Goal: Transaction & Acquisition: Purchase product/service

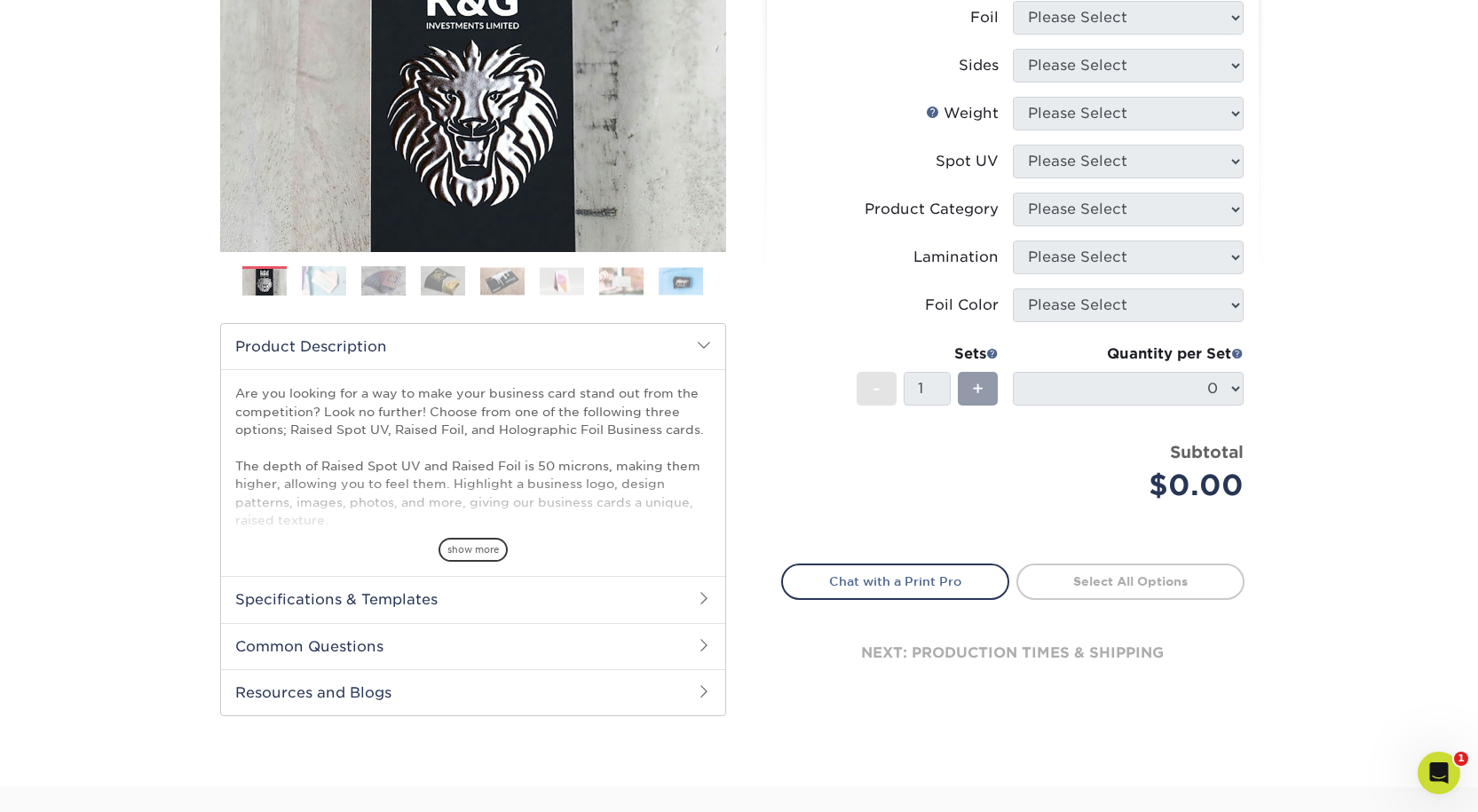
scroll to position [355, 0]
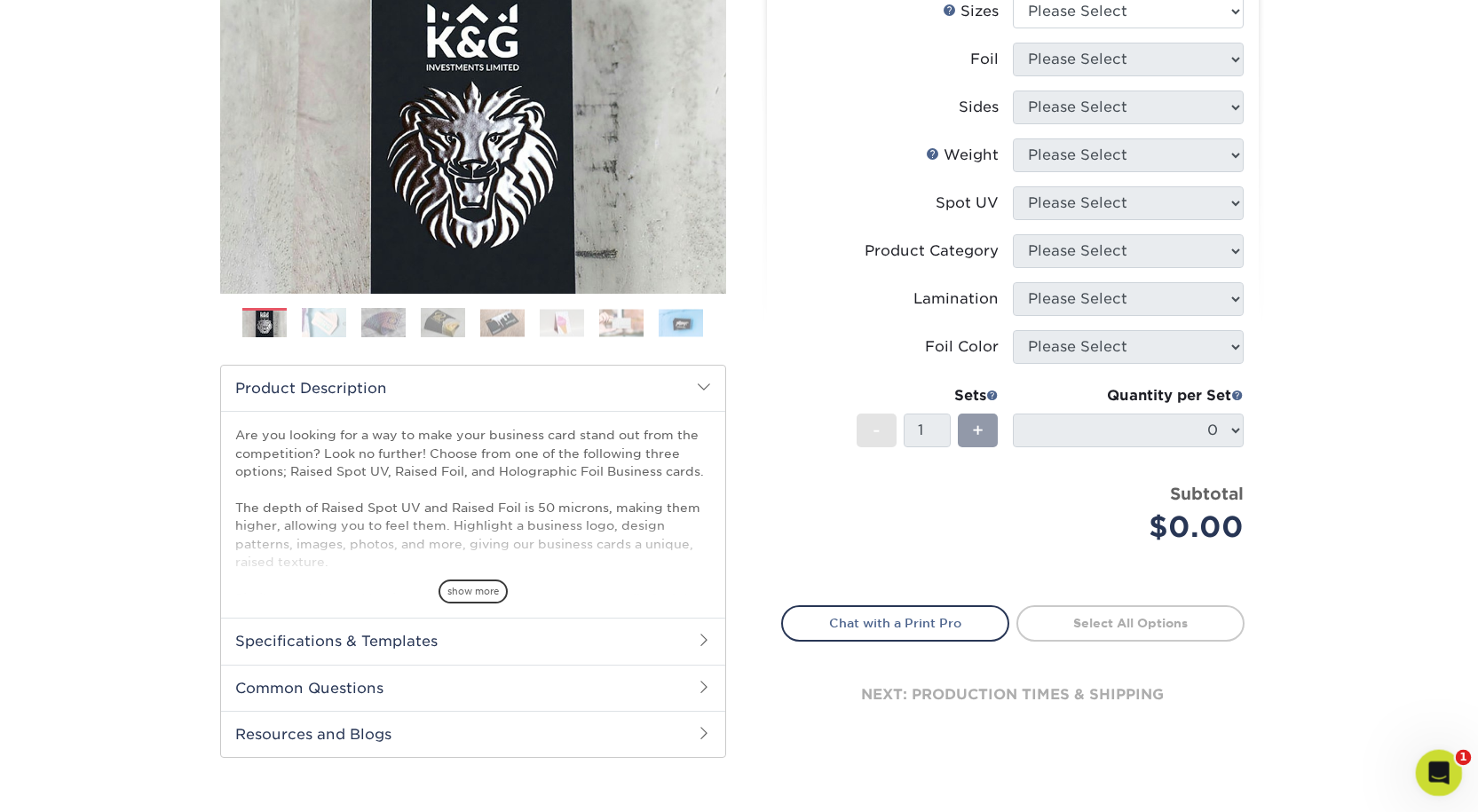
click at [1442, 766] on icon "Open Intercom Messenger" at bounding box center [1436, 770] width 29 height 29
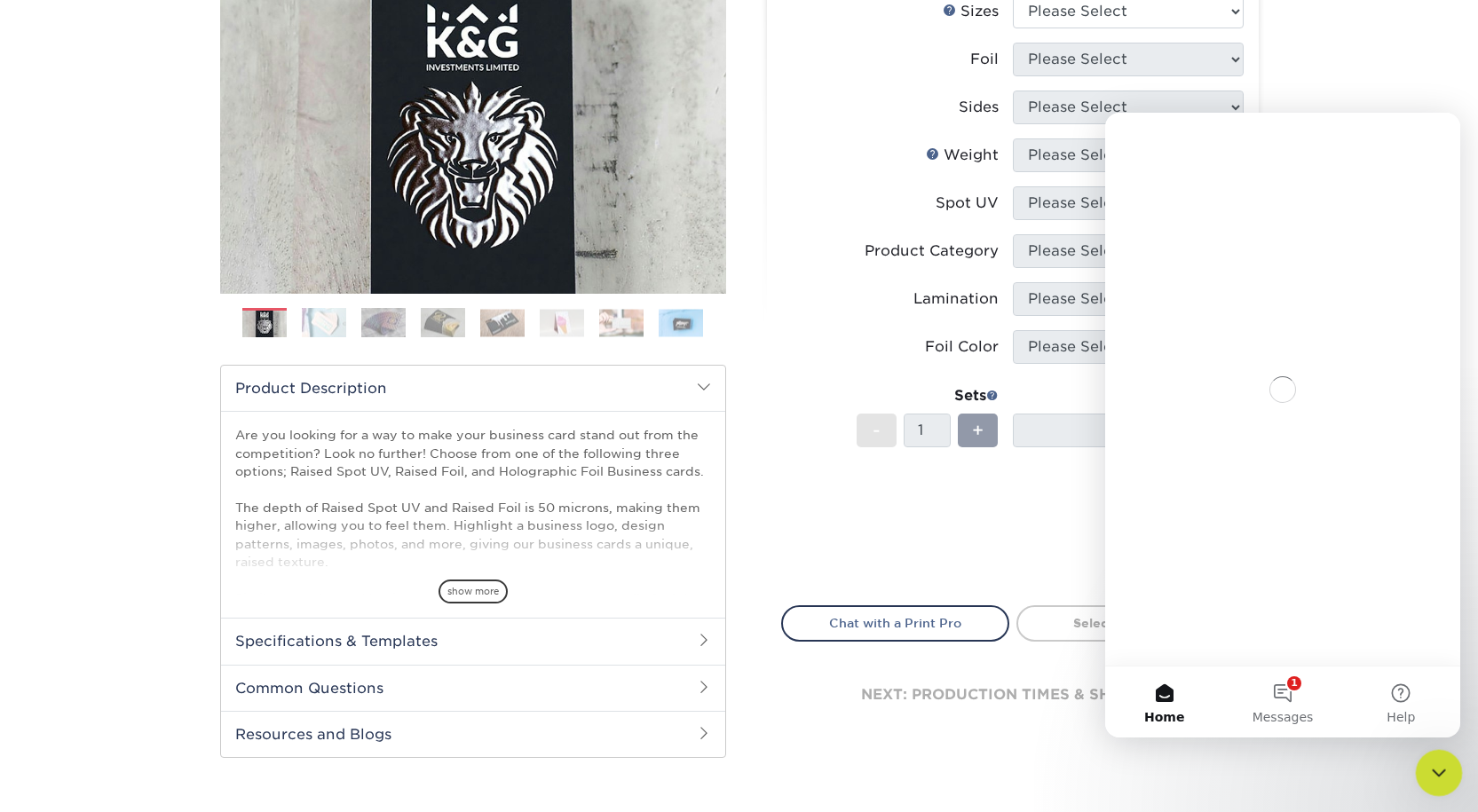
scroll to position [0, 0]
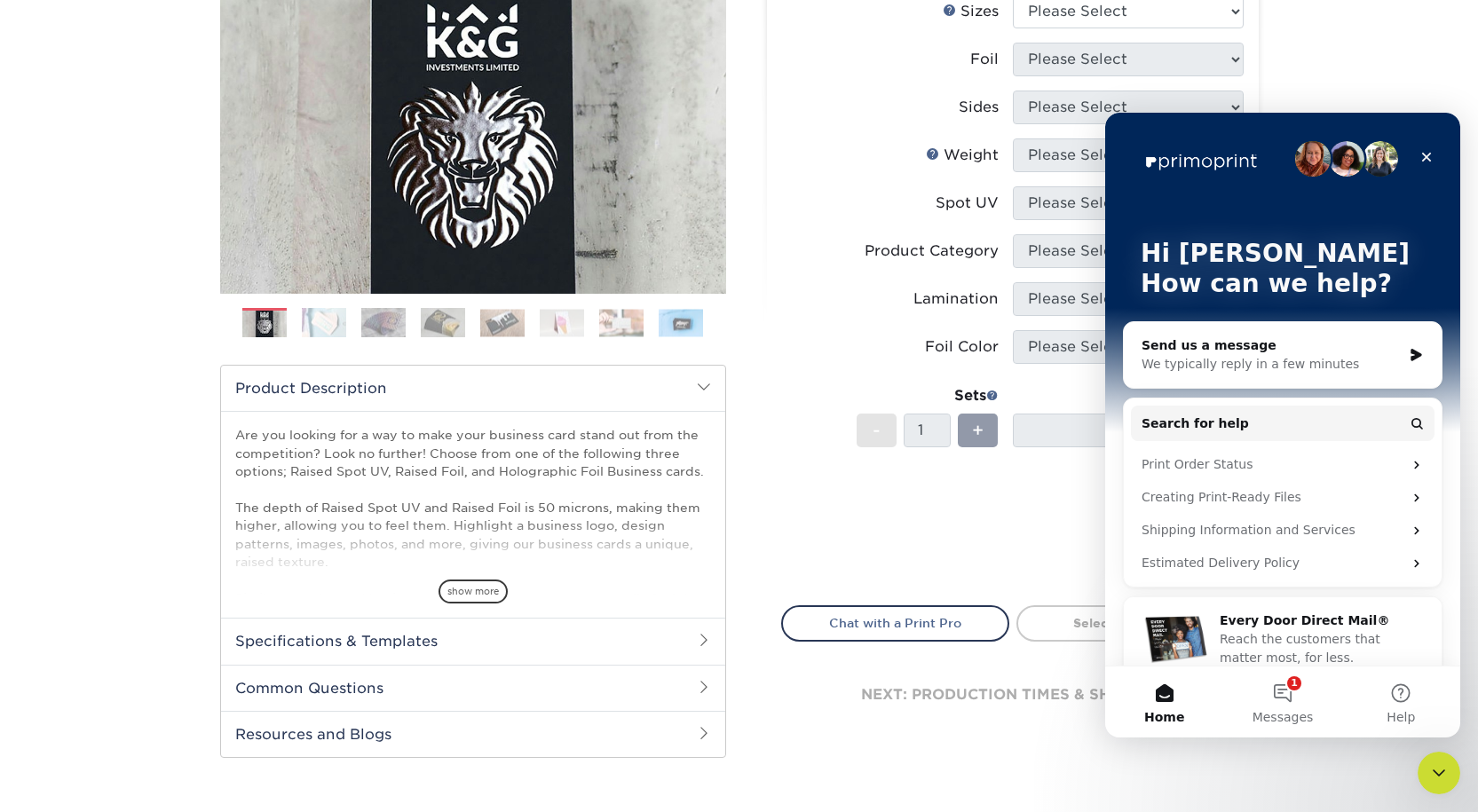
click at [1266, 350] on div "Send us a message" at bounding box center [1271, 346] width 260 height 18
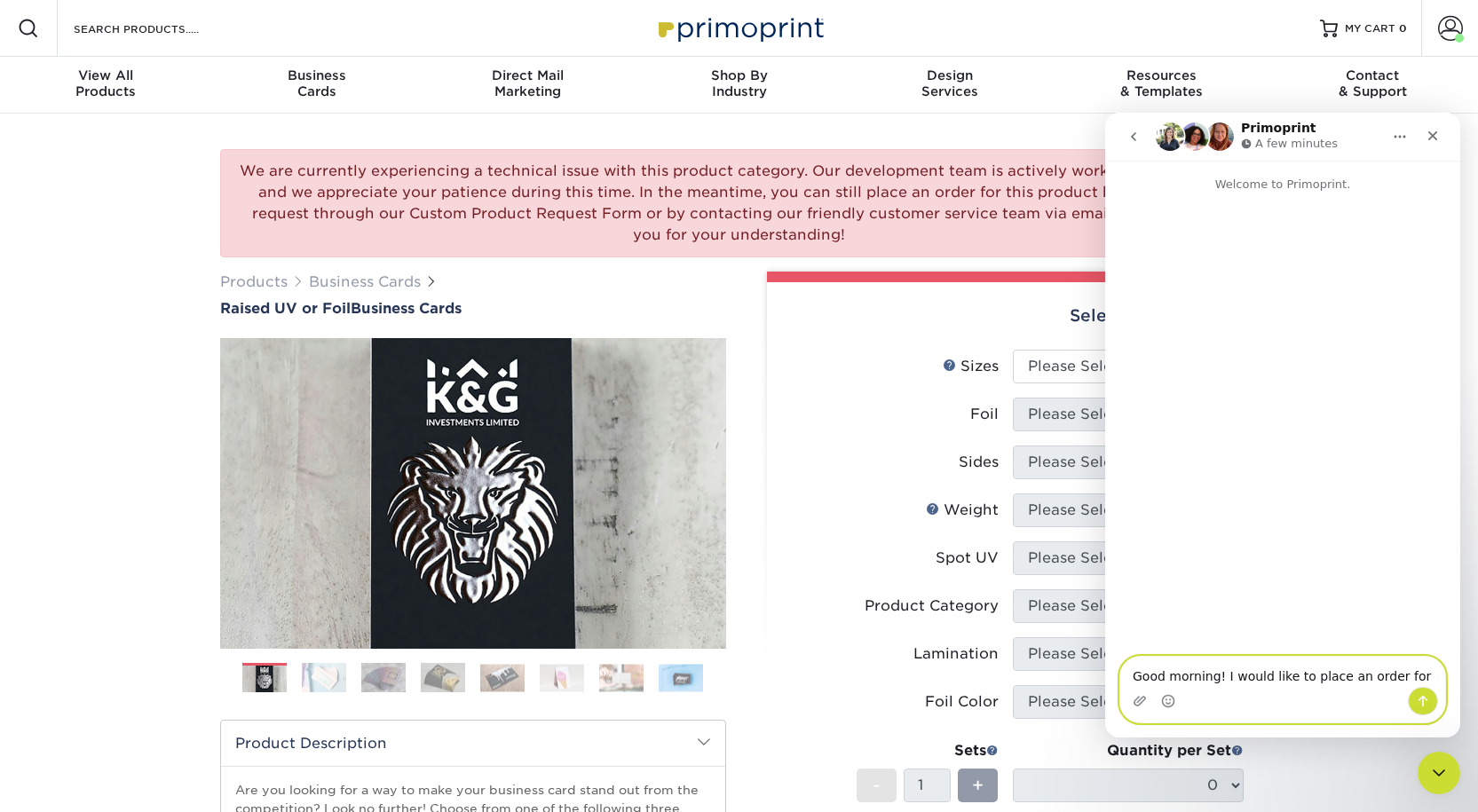
click at [1398, 683] on textarea "Good morning! I would like to place an order for" at bounding box center [1282, 672] width 325 height 30
type textarea "Good morning! I would like to place an order for the Raised UV or Foil Business…"
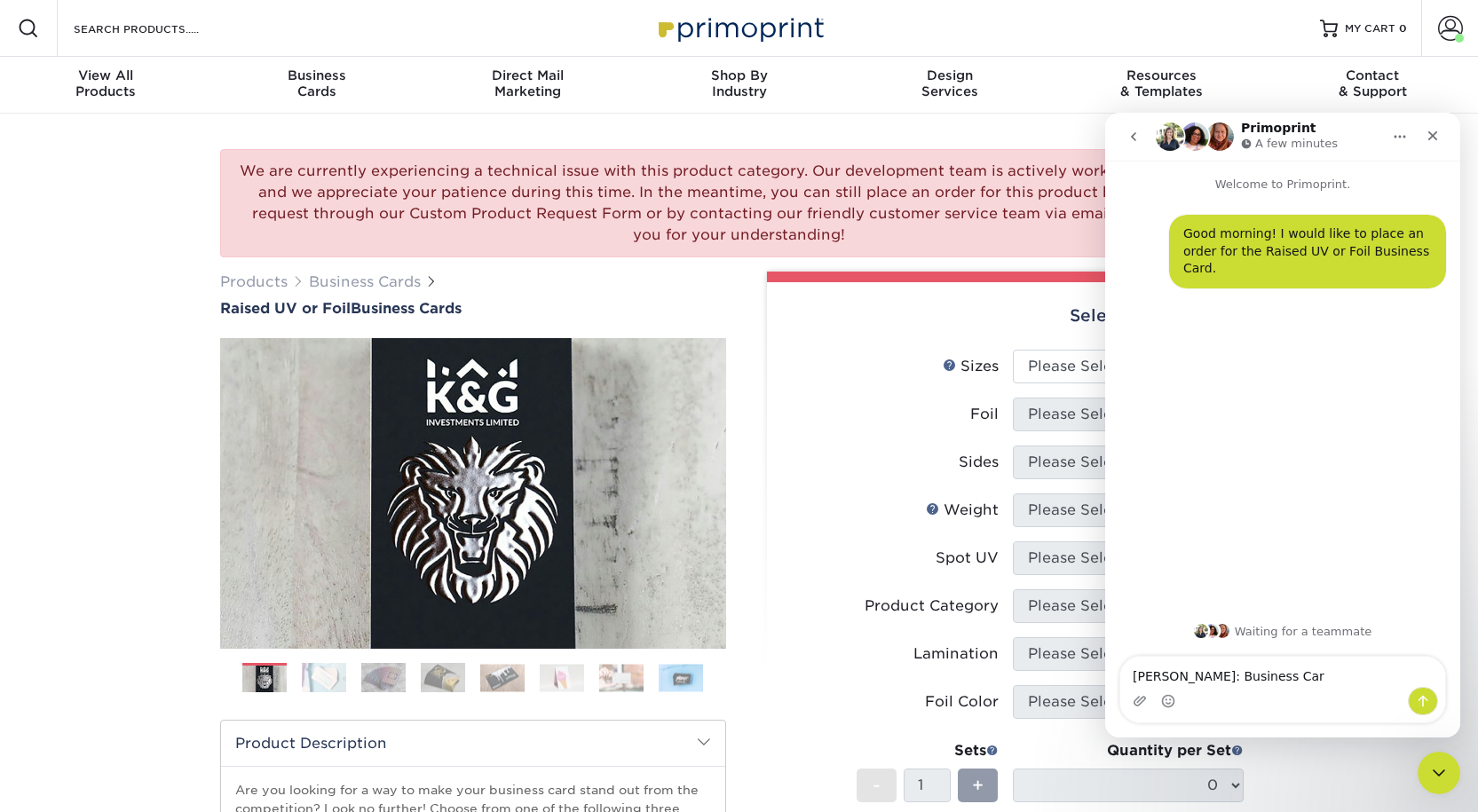
type textarea "[PERSON_NAME]: Business Card"
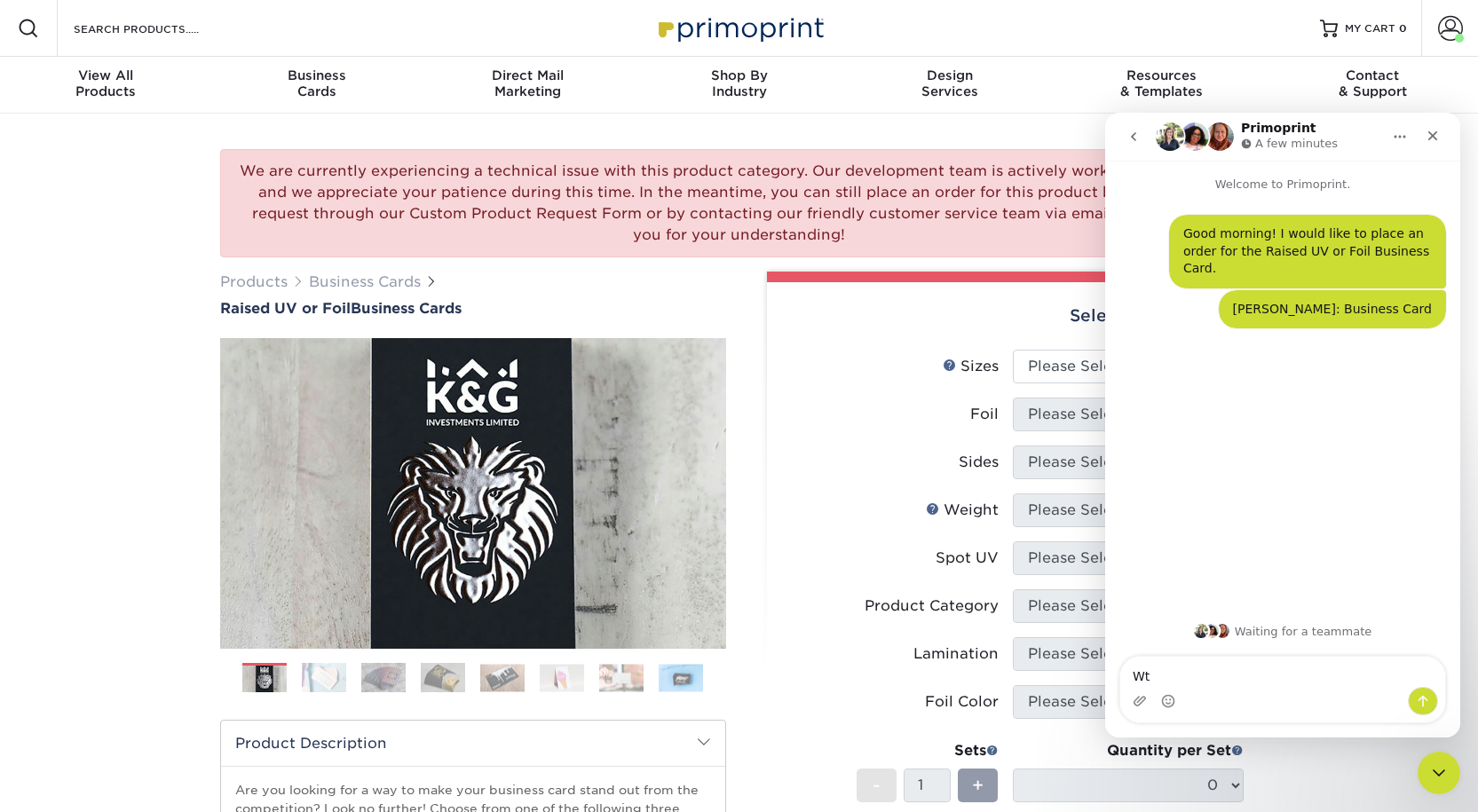
type textarea "W"
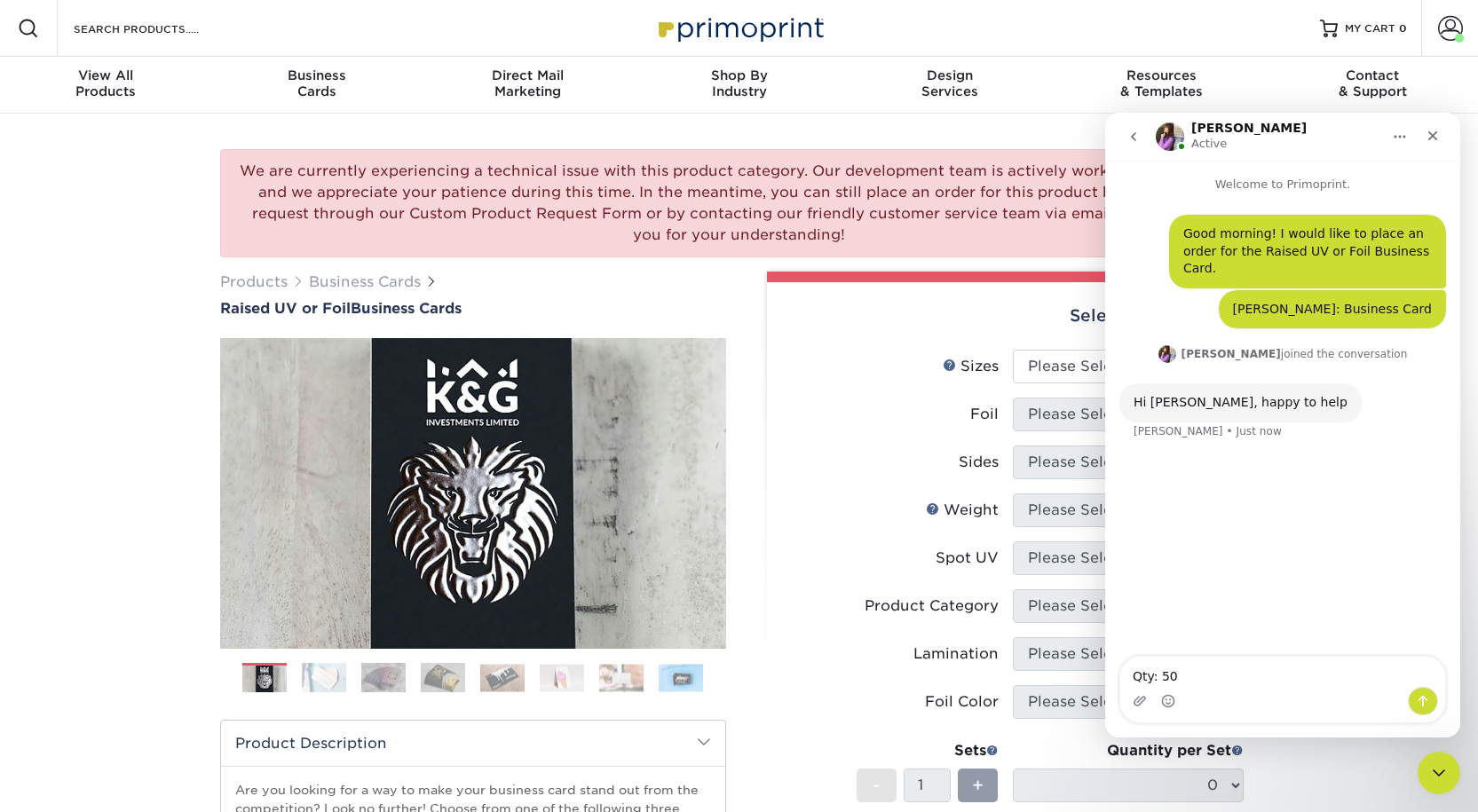
type textarea "Qty: 500"
click at [1183, 679] on textarea "Mailt to> [STREET_ADDRESS]" at bounding box center [1282, 672] width 325 height 30
type textarea "Mailt to: [STREET_ADDRESS]"
click at [1396, 680] on textarea "Mailt to: [STREET_ADDRESS]" at bounding box center [1282, 672] width 325 height 30
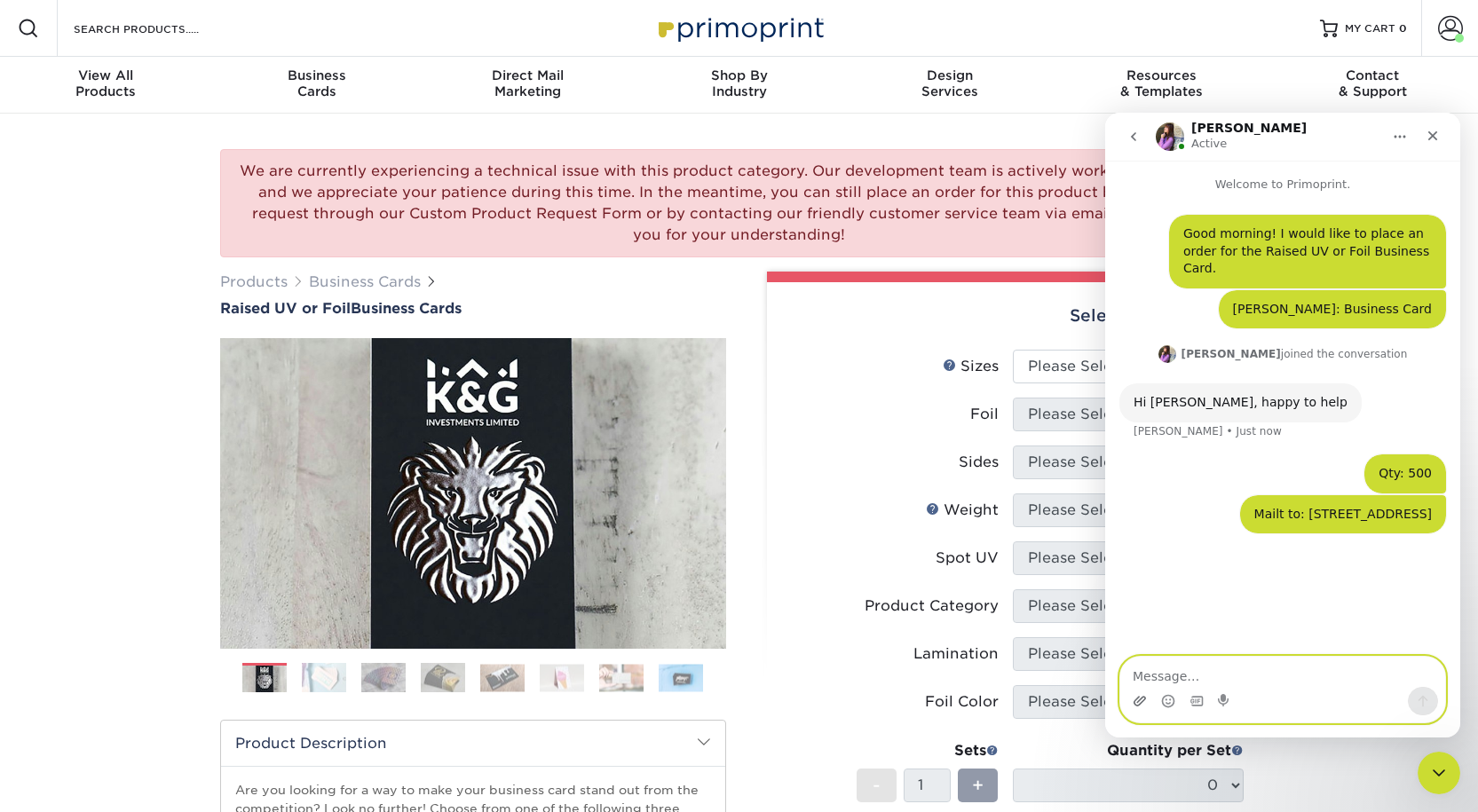
click at [1141, 701] on icon "Upload attachment" at bounding box center [1139, 701] width 15 height 15
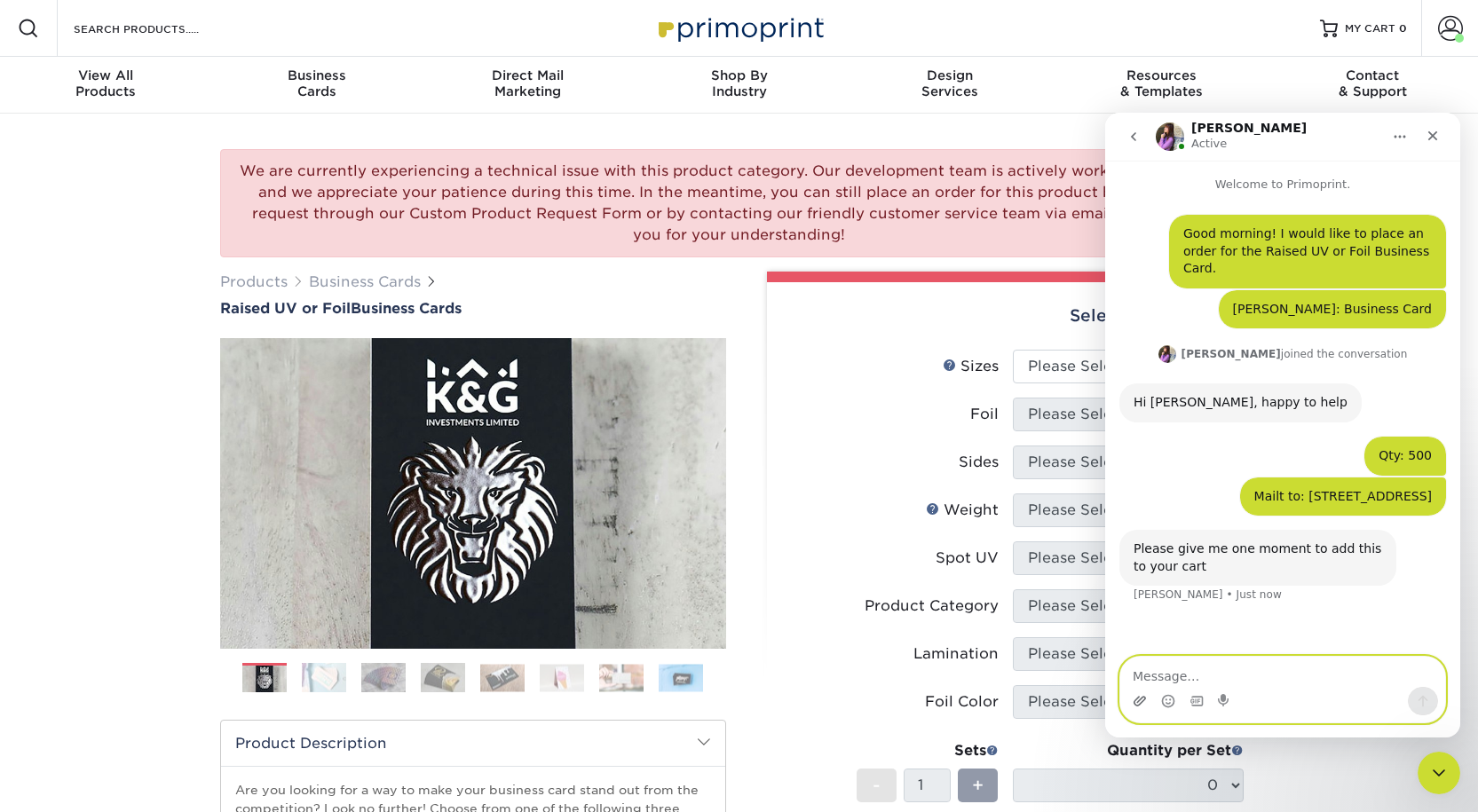
click at [1140, 701] on icon "Upload attachment" at bounding box center [1139, 701] width 13 height 10
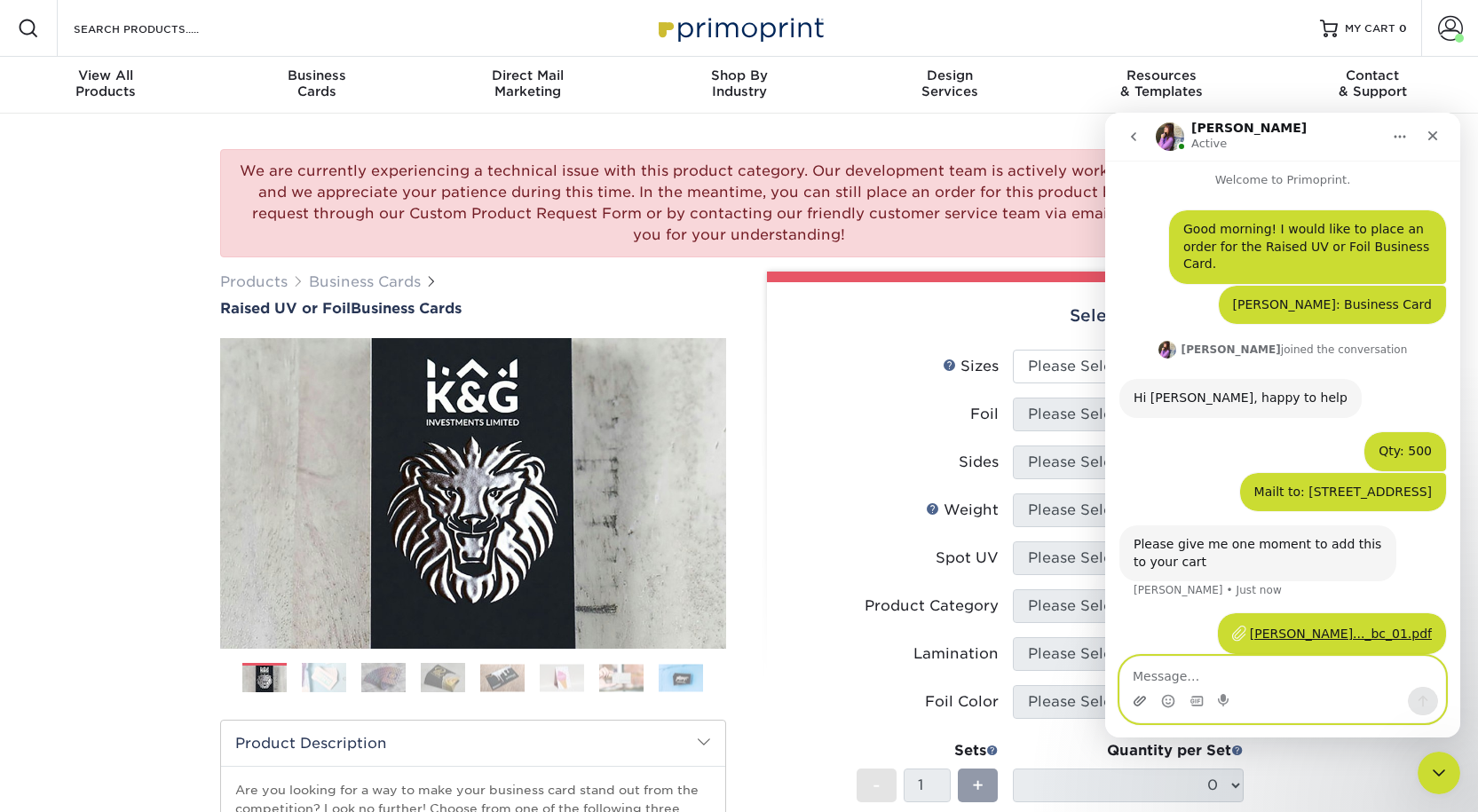
click at [1138, 704] on icon "Upload attachment" at bounding box center [1139, 701] width 15 height 15
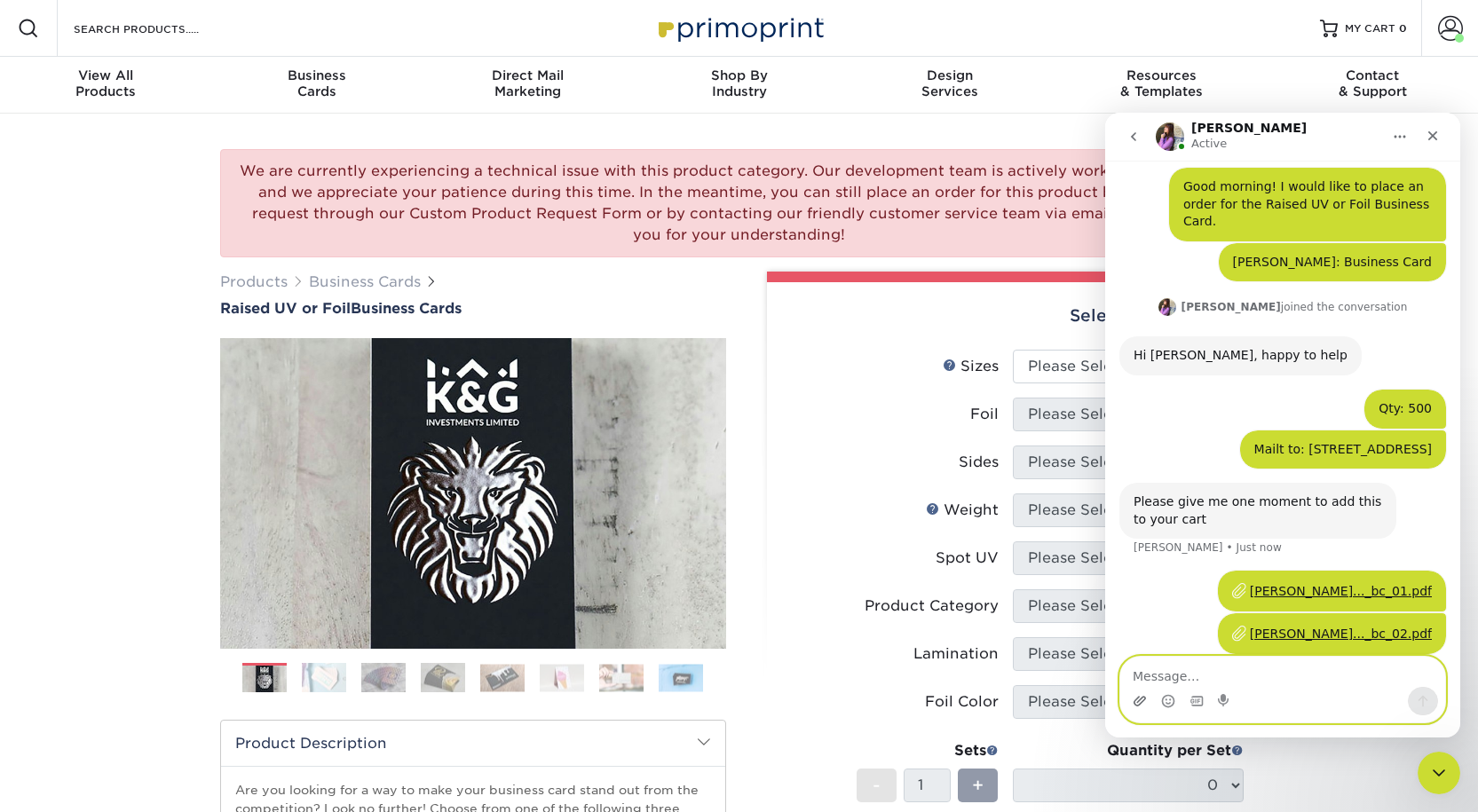
click at [1140, 697] on icon "Upload attachment" at bounding box center [1139, 701] width 15 height 15
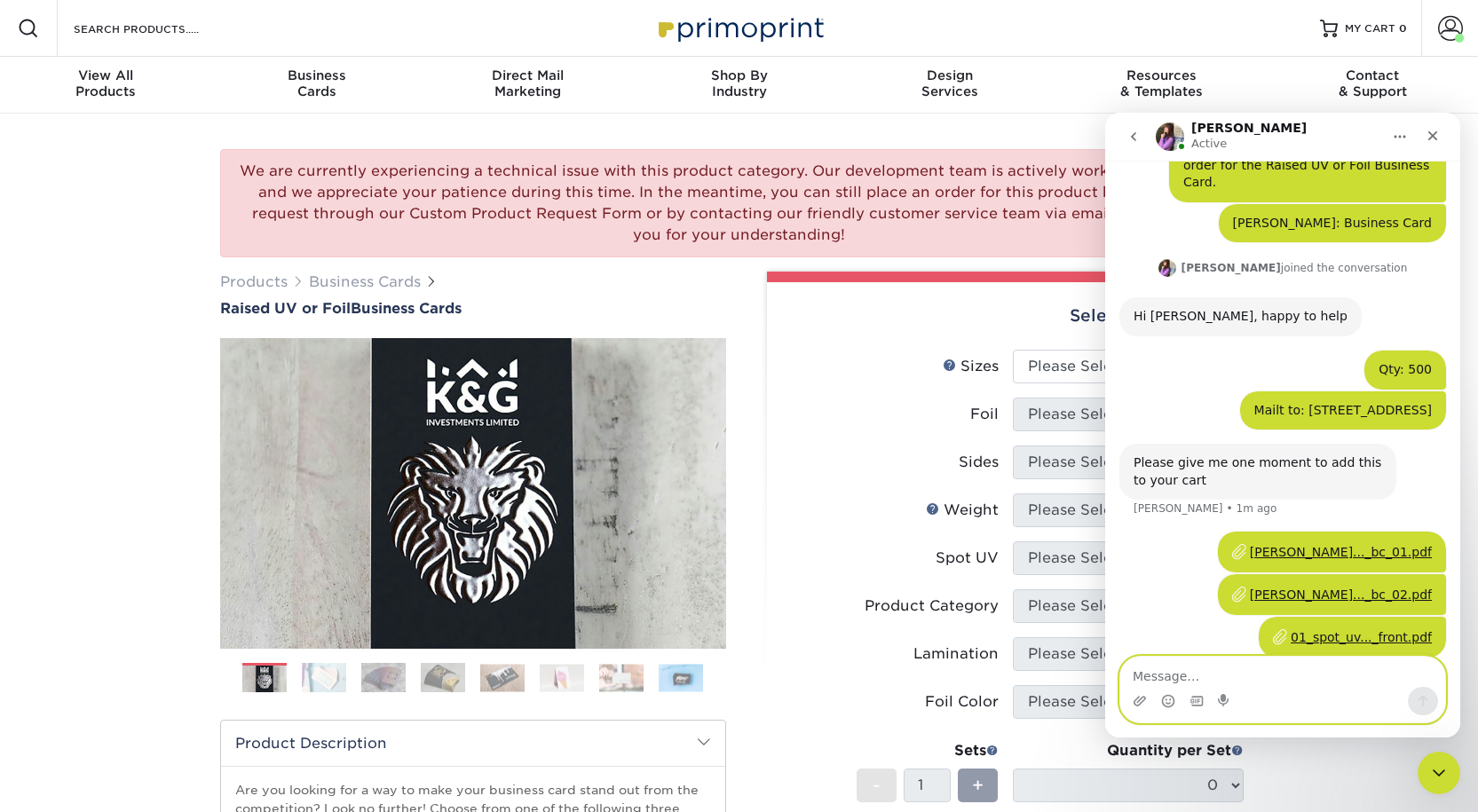
scroll to position [90, 0]
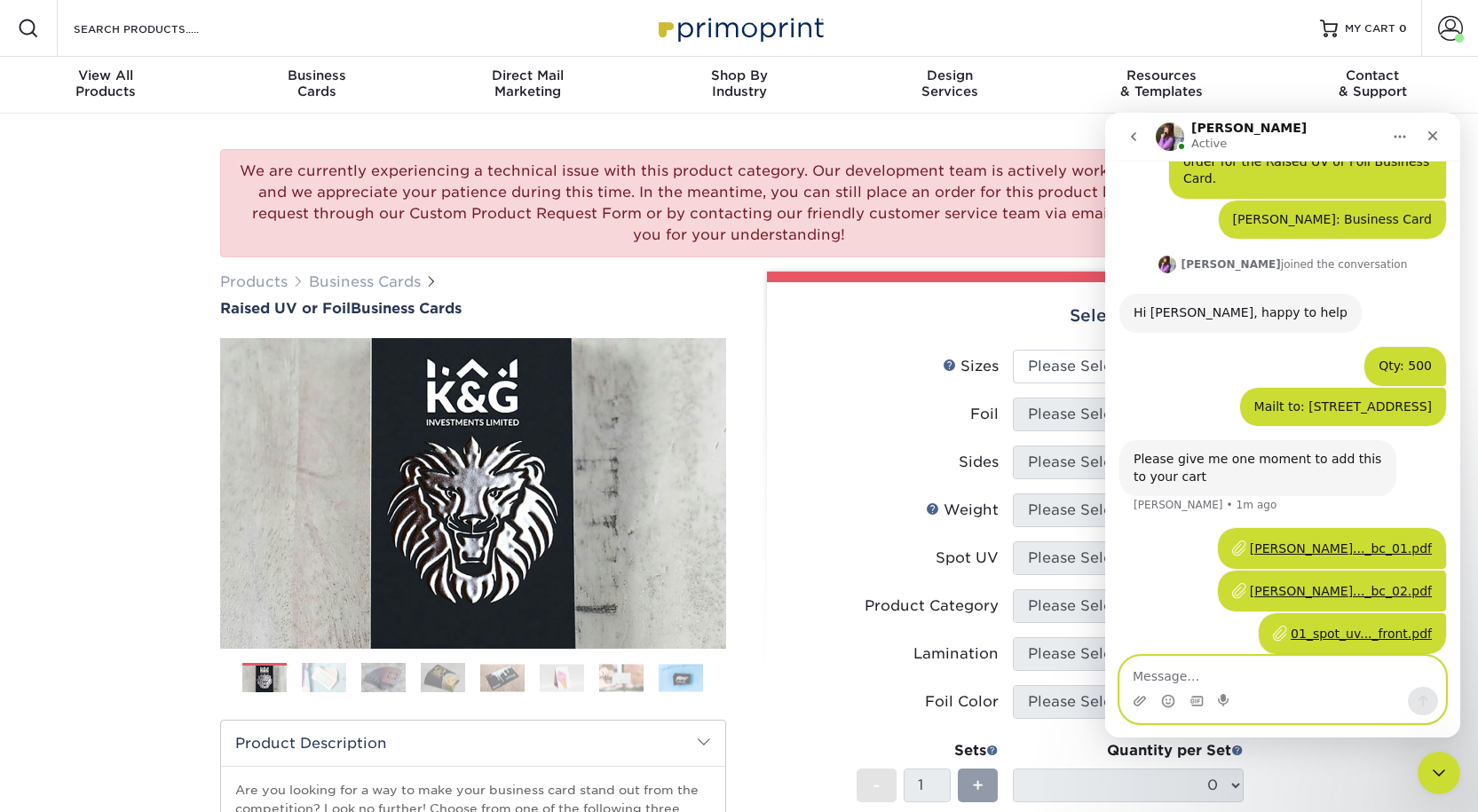
click at [1149, 679] on textarea "Message…" at bounding box center [1282, 672] width 325 height 30
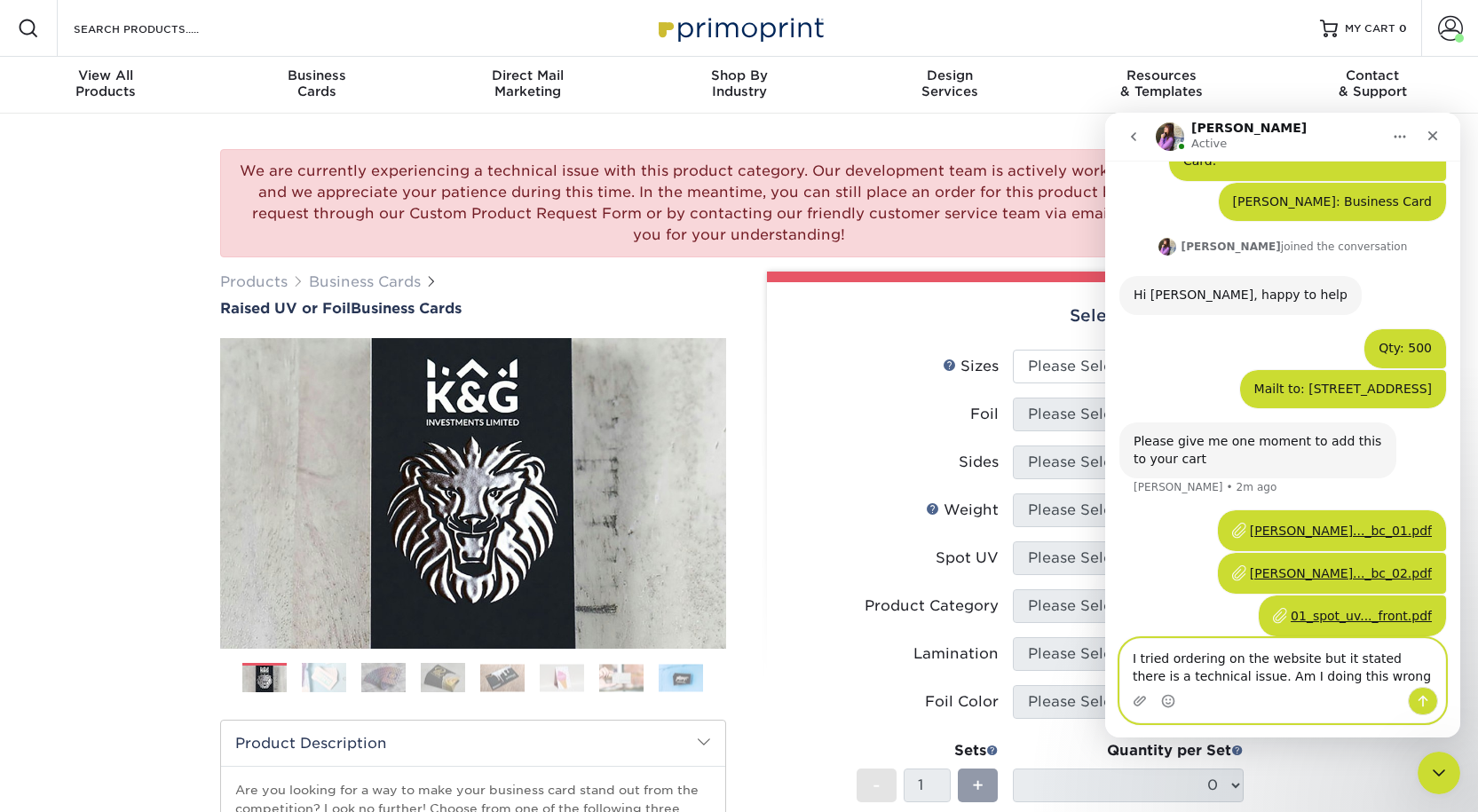
type textarea "I tried ordering on the website but it stated there is a technical issue. Am I …"
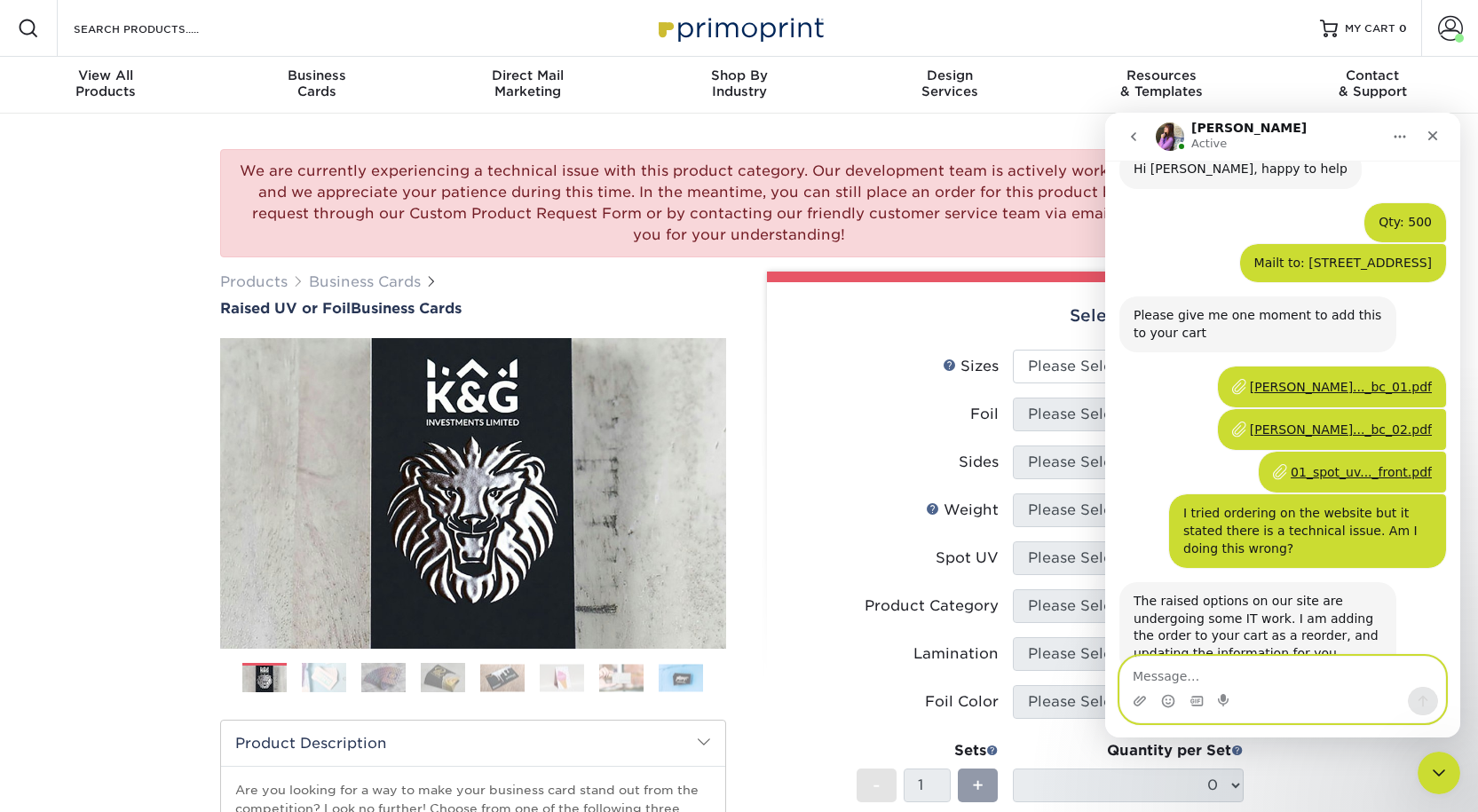
scroll to position [270, 0]
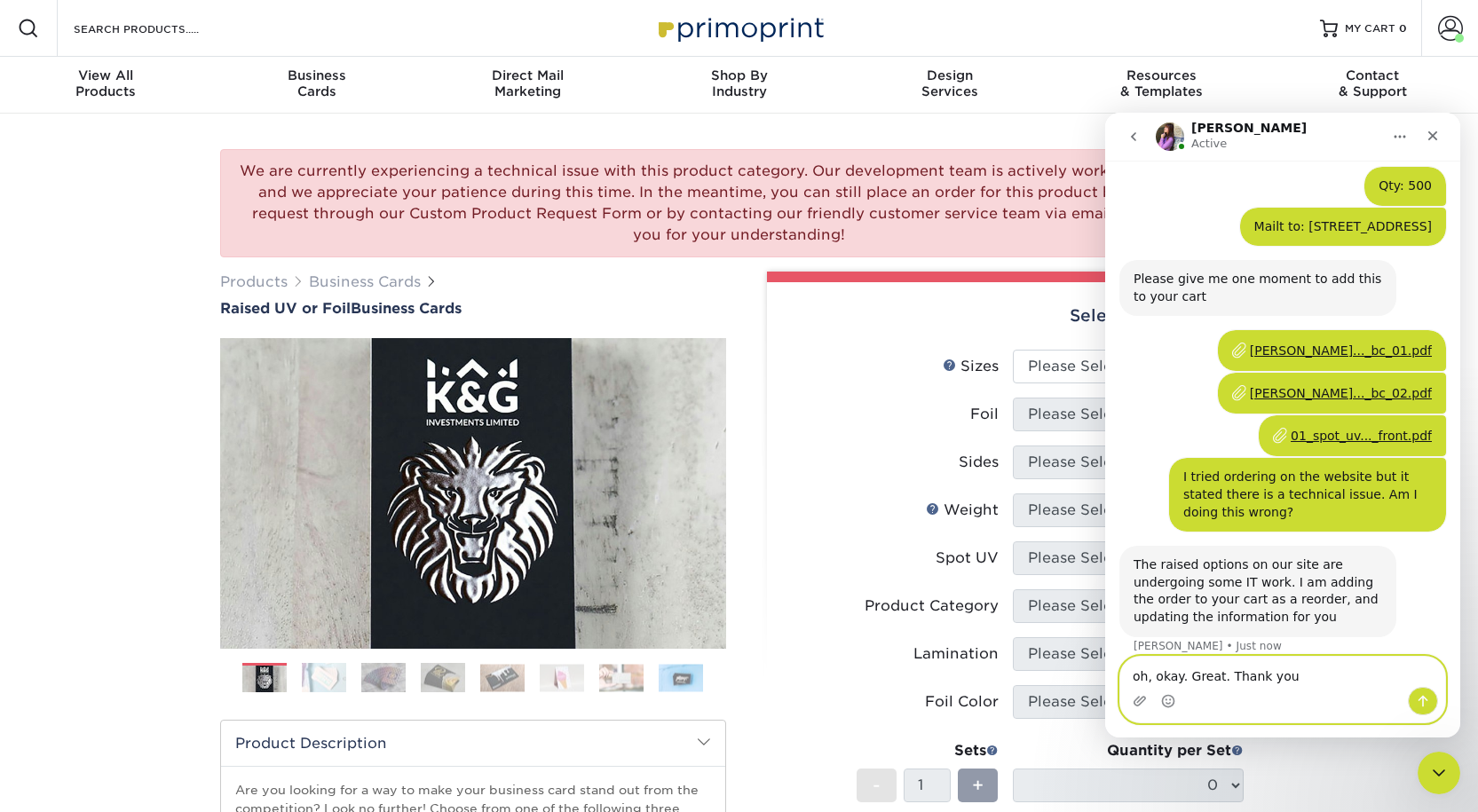
type textarea "oh, okay. Great. Thank you!"
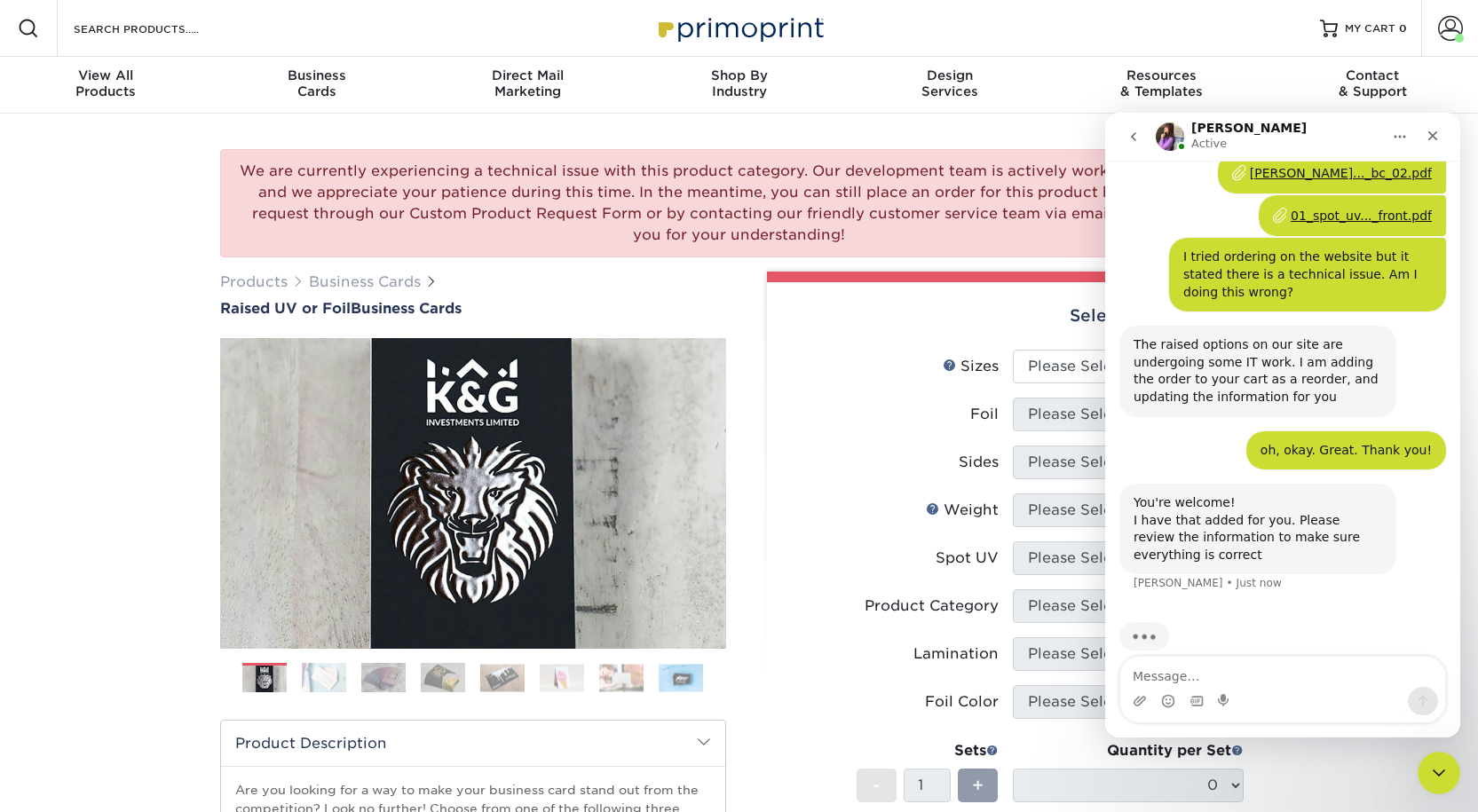
scroll to position [496, 0]
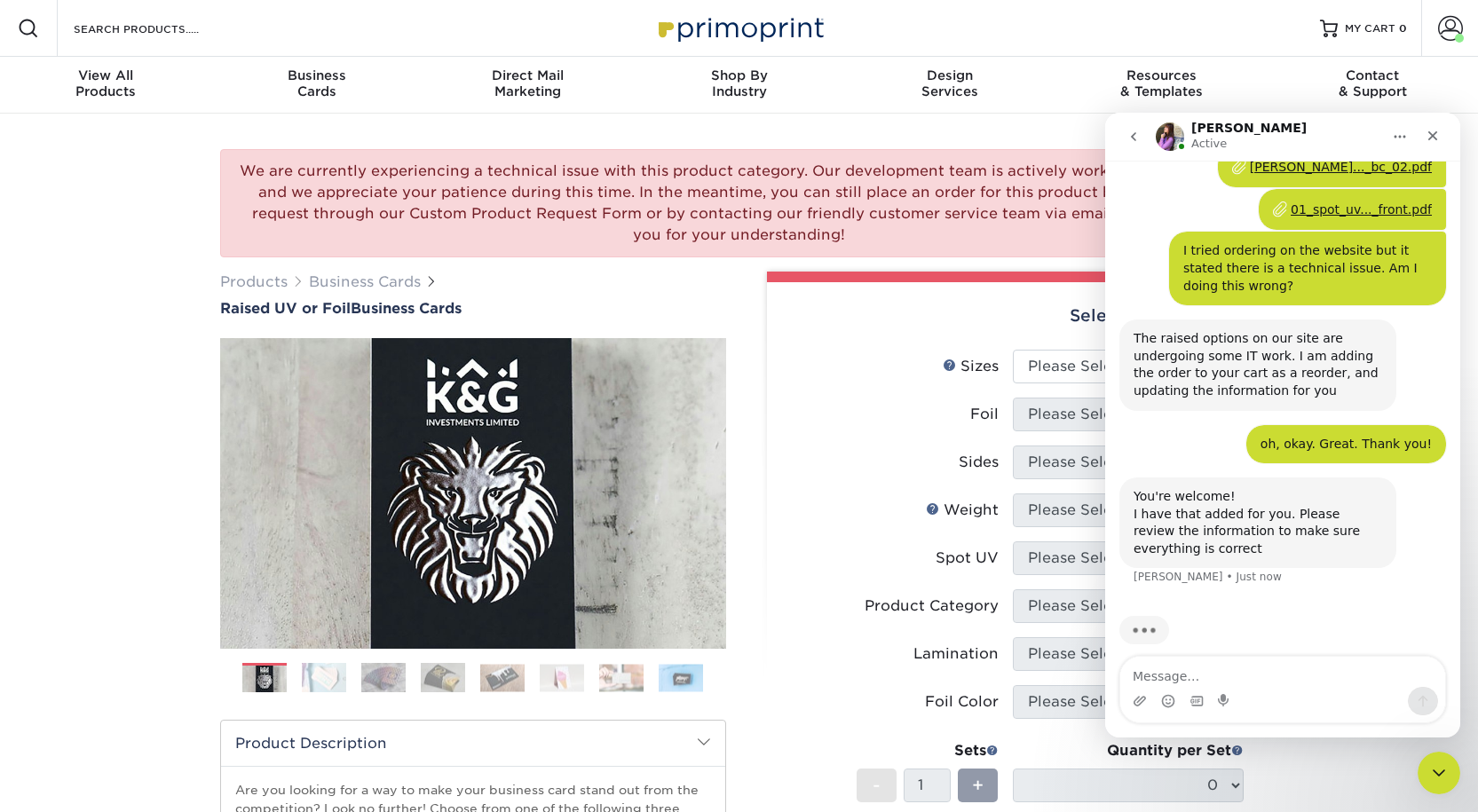
drag, startPoint x: 1292, startPoint y: 140, endPoint x: 1222, endPoint y: 141, distance: 70.0
click at [1222, 141] on div "[PERSON_NAME] Active" at bounding box center [1268, 137] width 226 height 31
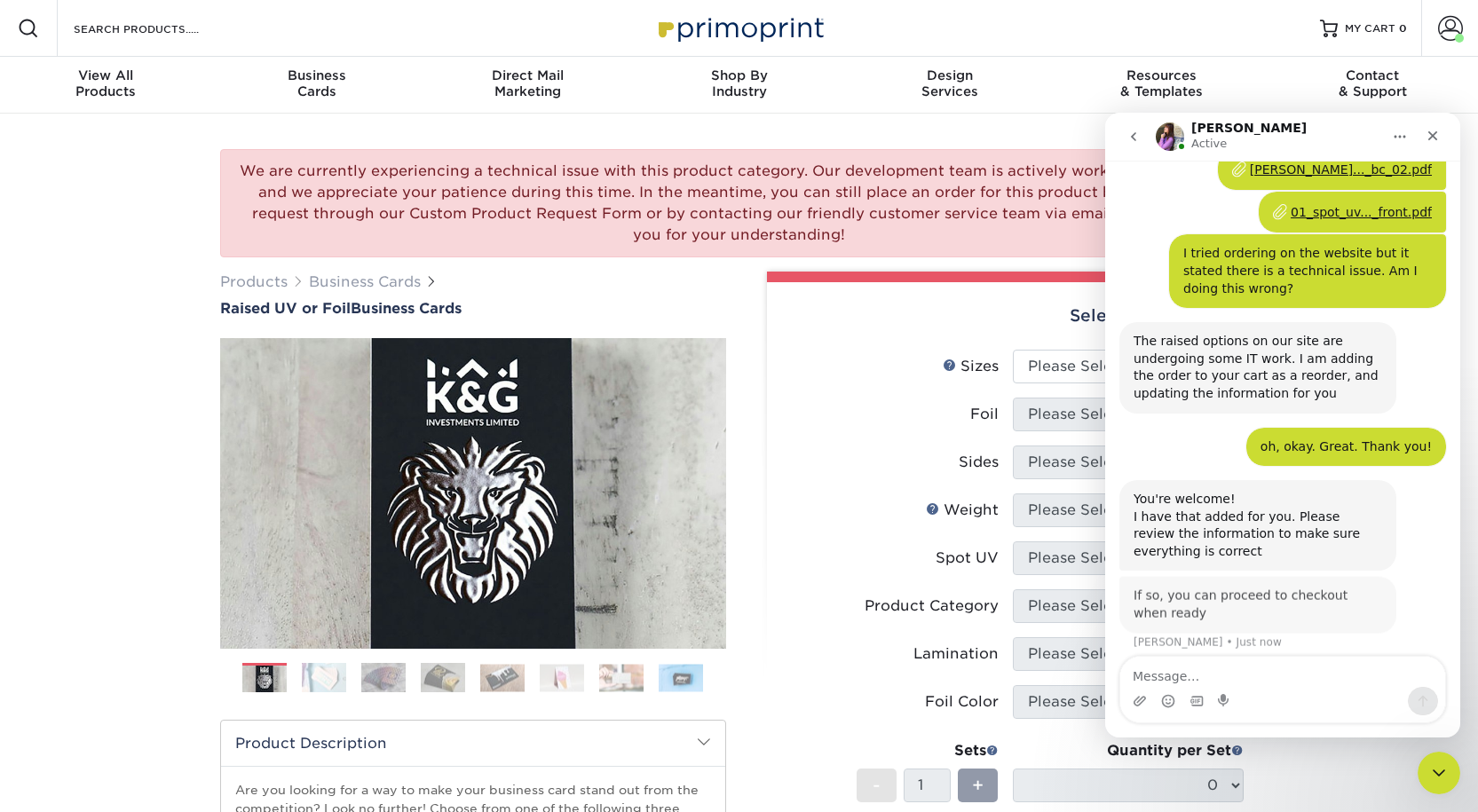
scroll to position [486, 0]
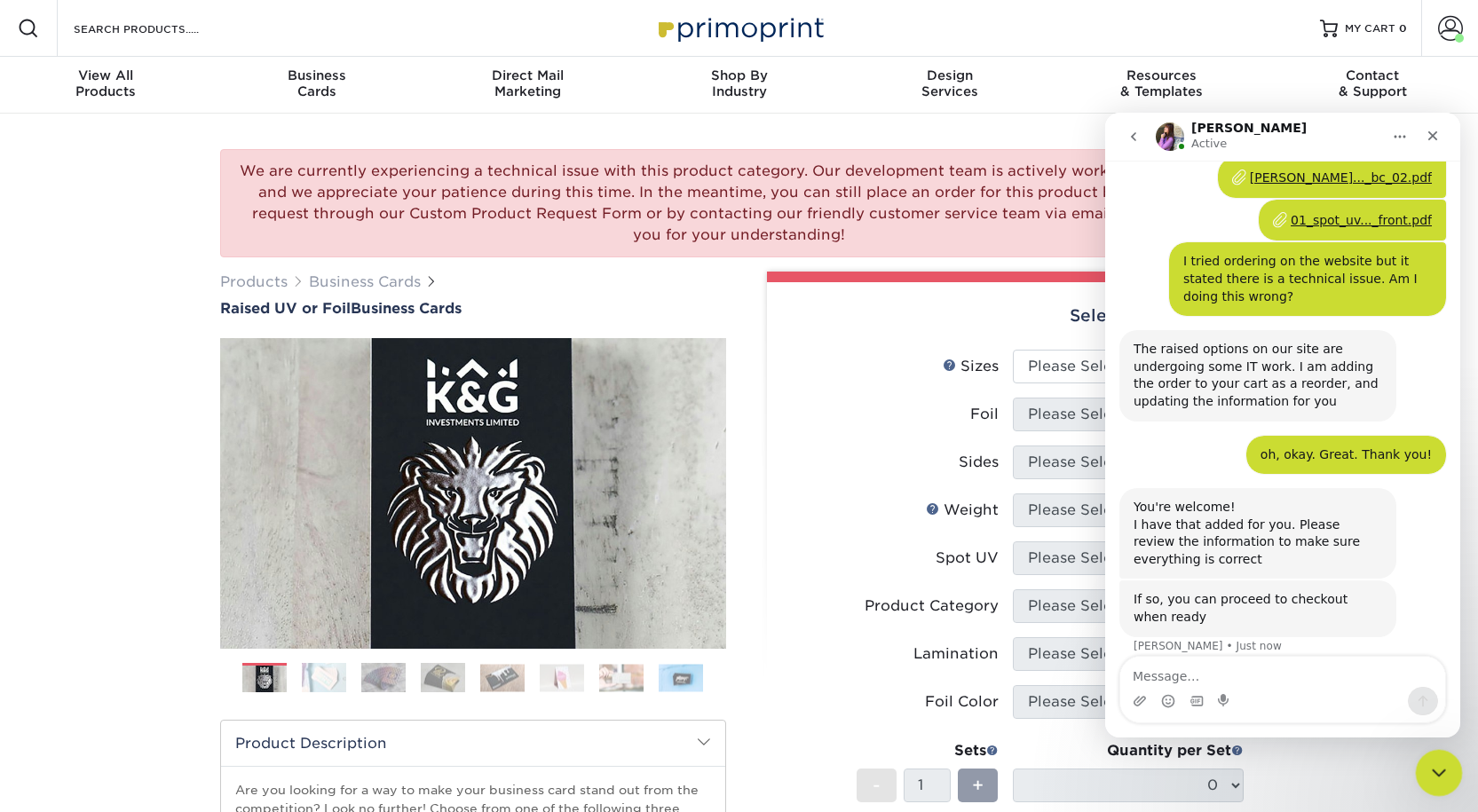
click at [1443, 763] on icon "Close Intercom Messenger" at bounding box center [1436, 770] width 21 height 21
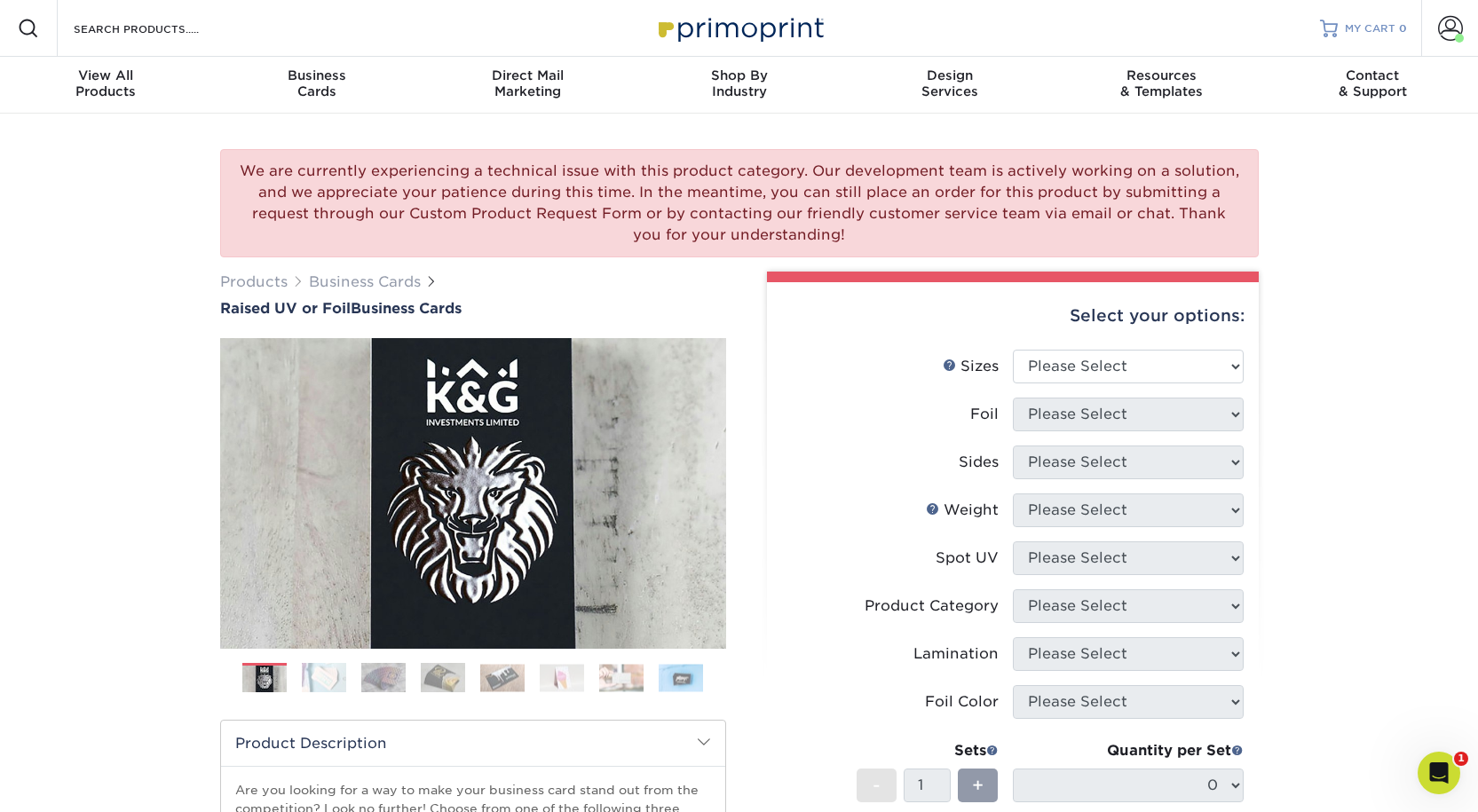
click at [1363, 31] on span "MY CART" at bounding box center [1370, 29] width 50 height 15
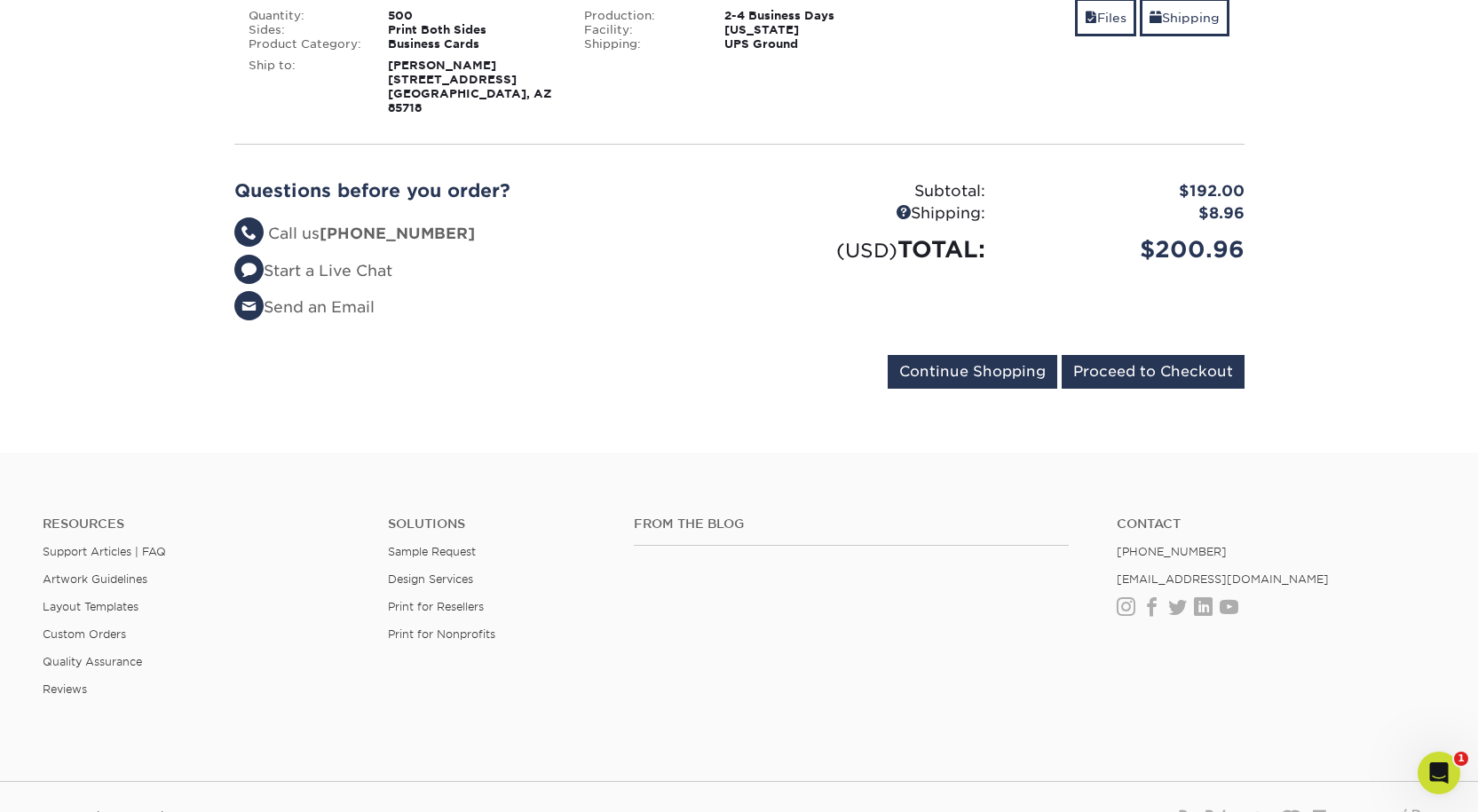
scroll to position [355, 0]
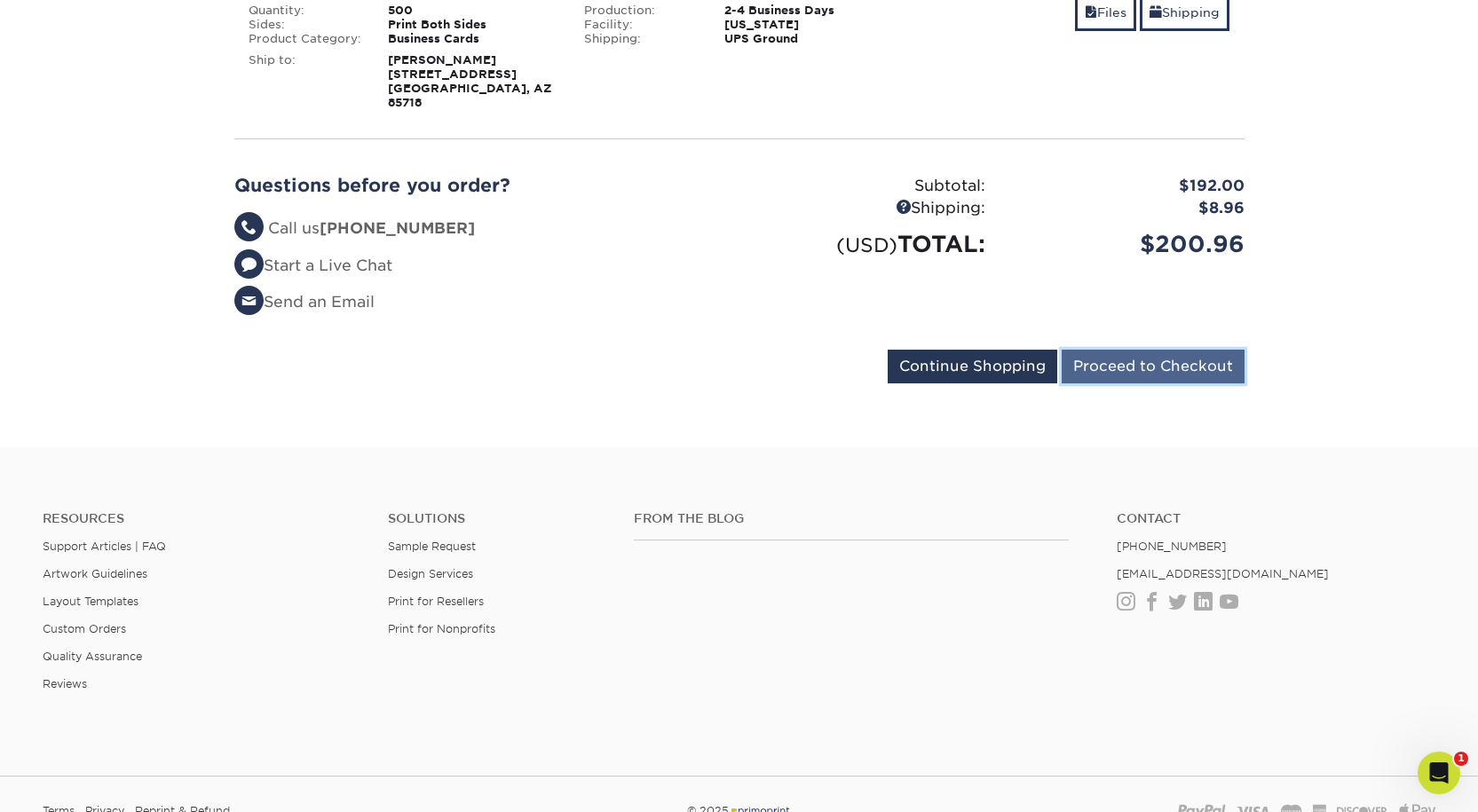
click at [1146, 383] on input "Proceed to Checkout" at bounding box center [1153, 366] width 183 height 34
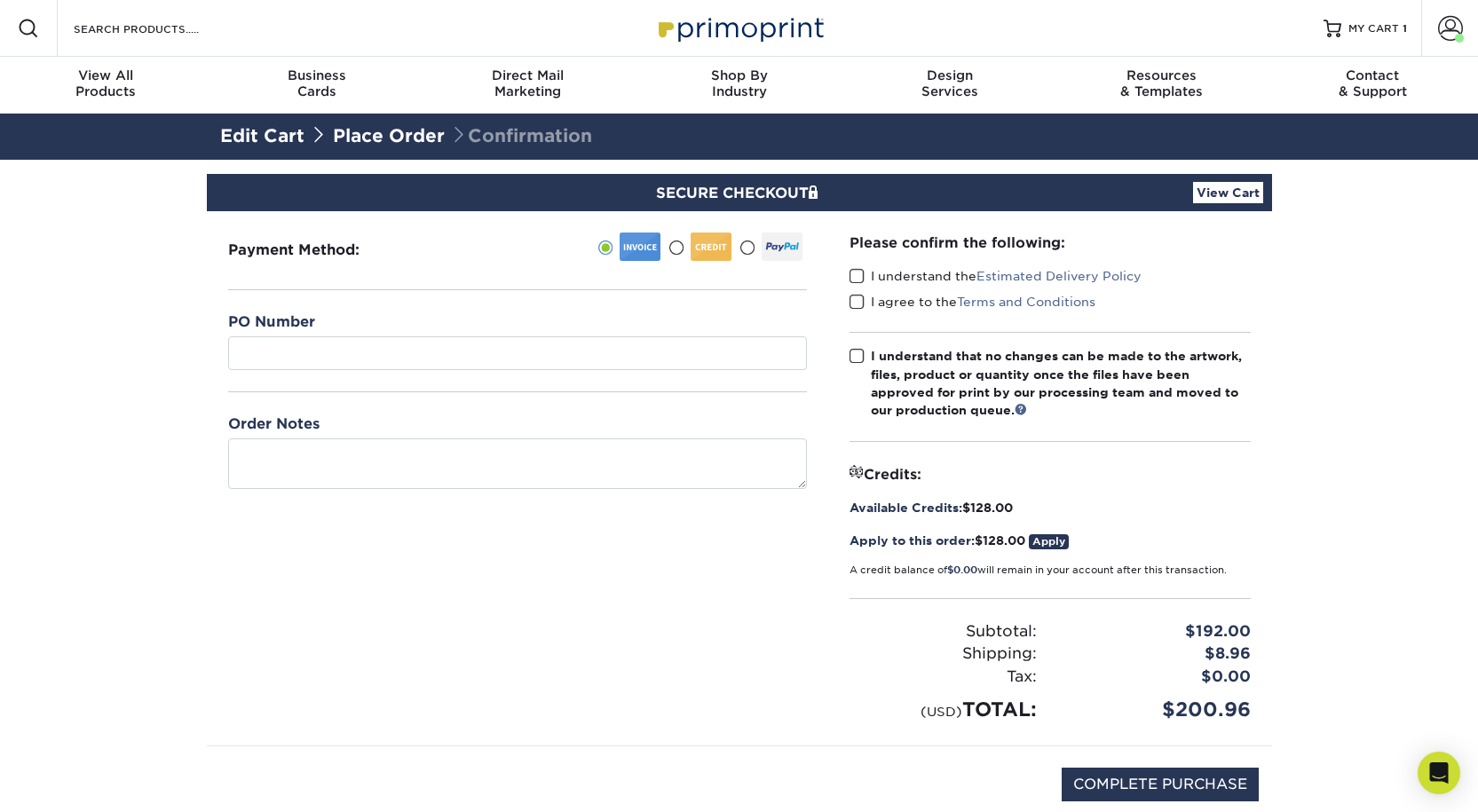
click at [864, 285] on span at bounding box center [858, 276] width 15 height 16
click at [0, 0] on input "I understand the Estimated Delivery Policy" at bounding box center [0, 0] width 0 height 0
drag, startPoint x: 861, startPoint y: 330, endPoint x: 861, endPoint y: 343, distance: 13.0
click at [861, 311] on span at bounding box center [858, 302] width 15 height 16
click at [0, 0] on input "I agree to the Terms and Conditions" at bounding box center [0, 0] width 0 height 0
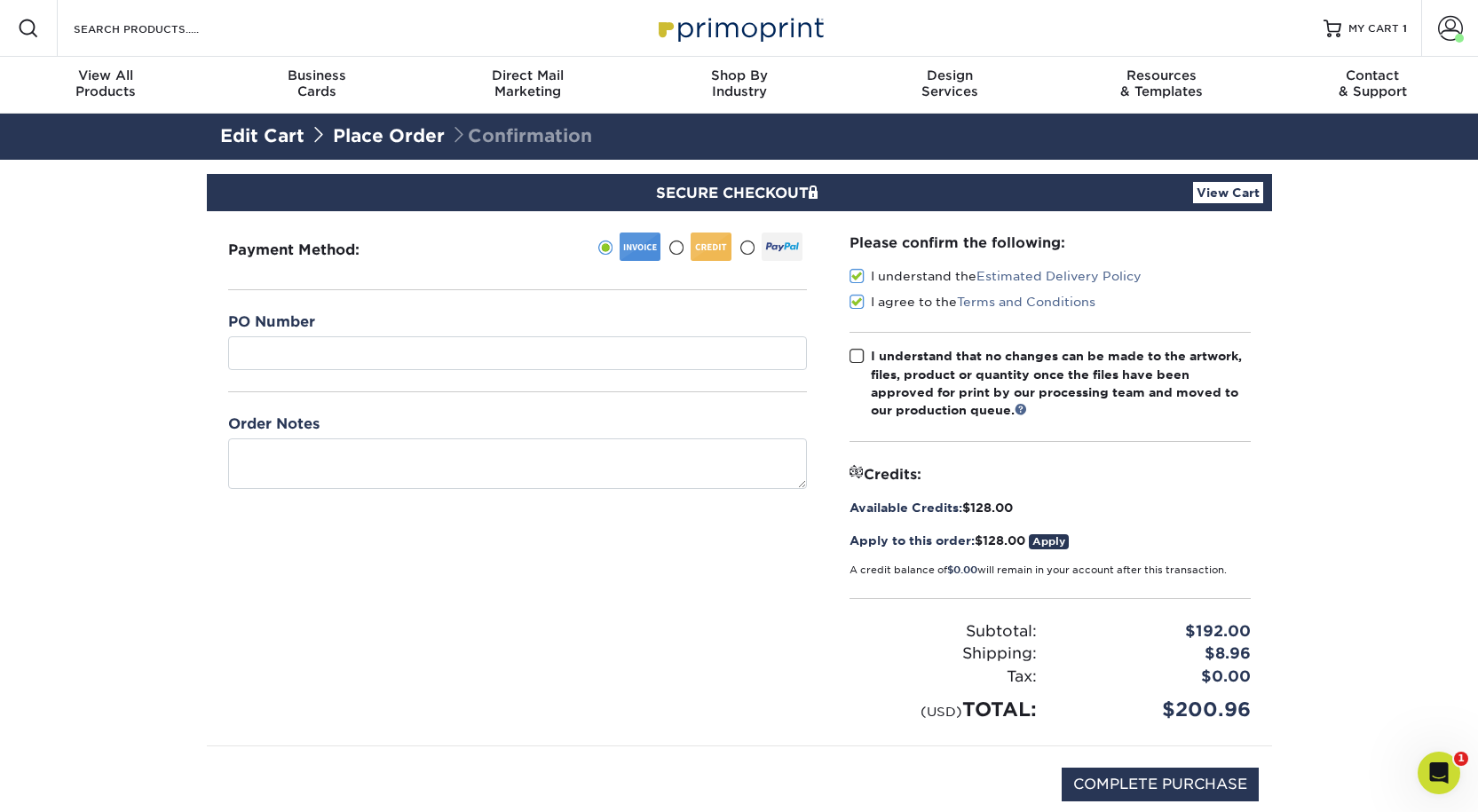
click at [859, 365] on span at bounding box center [858, 355] width 15 height 16
click at [0, 0] on input "I understand that no changes can be made to the artwork, files, product or quan…" at bounding box center [0, 0] width 0 height 0
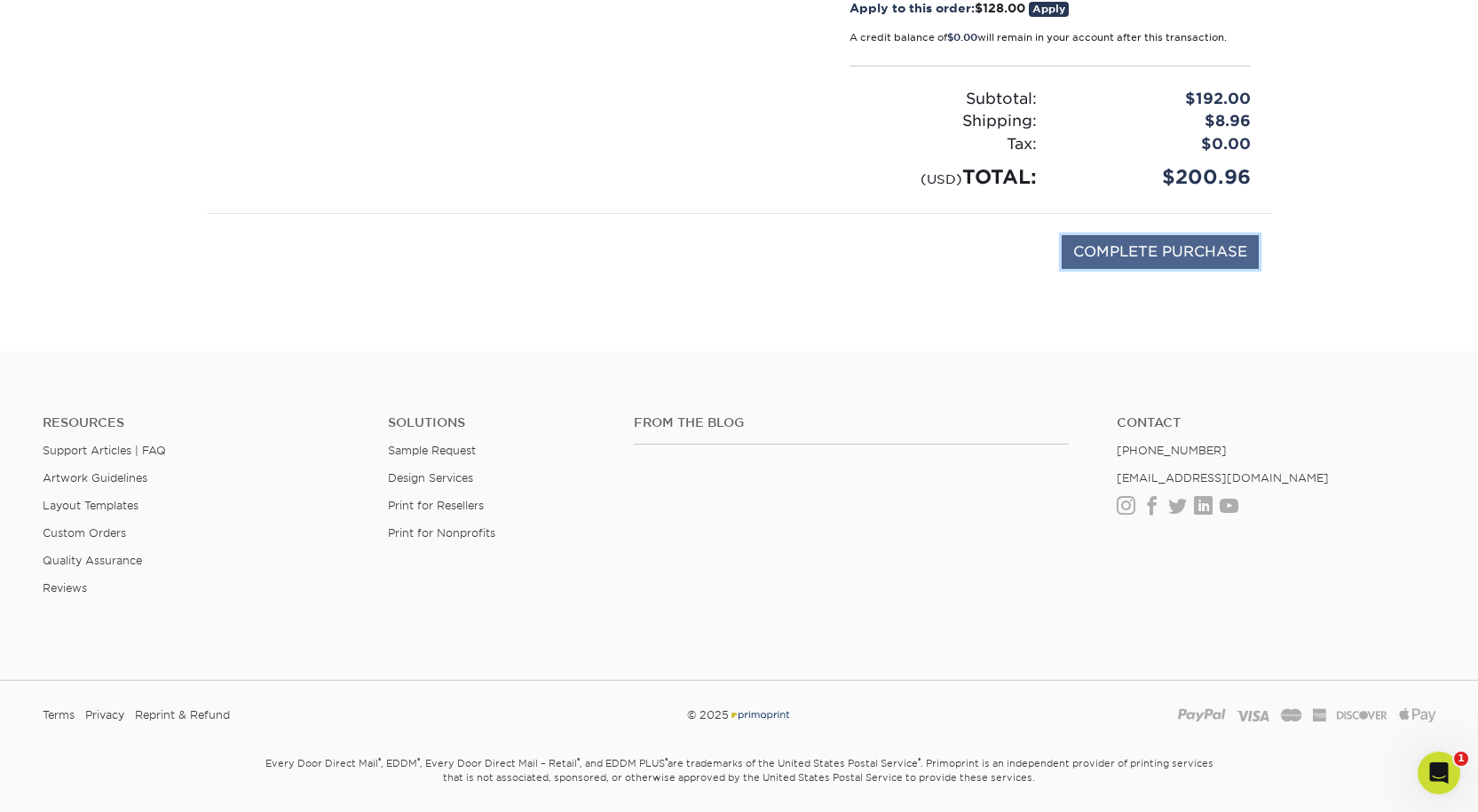
click at [1161, 269] on input "COMPLETE PURCHASE" at bounding box center [1161, 252] width 197 height 34
type input "PROCESSING, PLEASE WAIT..."
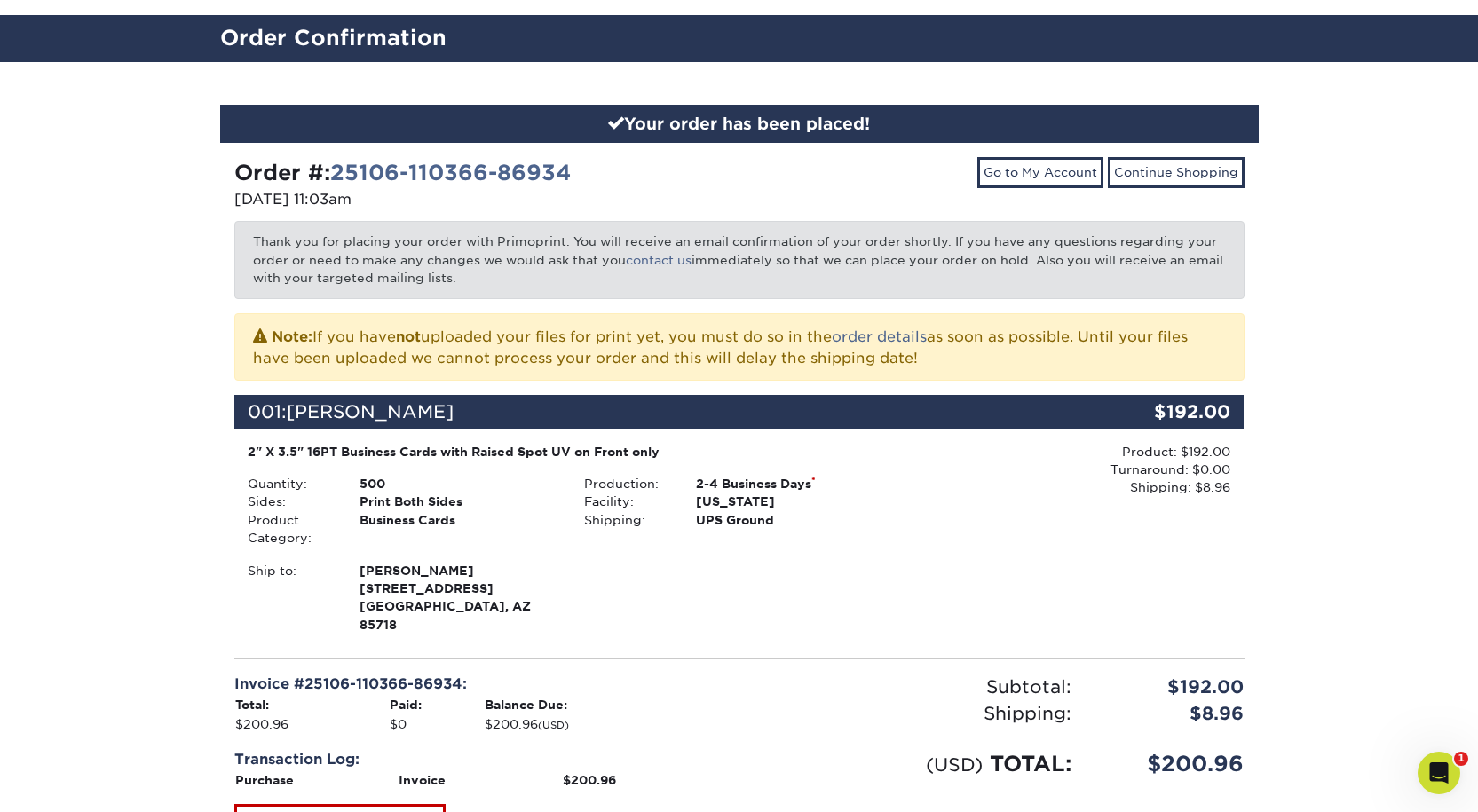
scroll to position [355, 0]
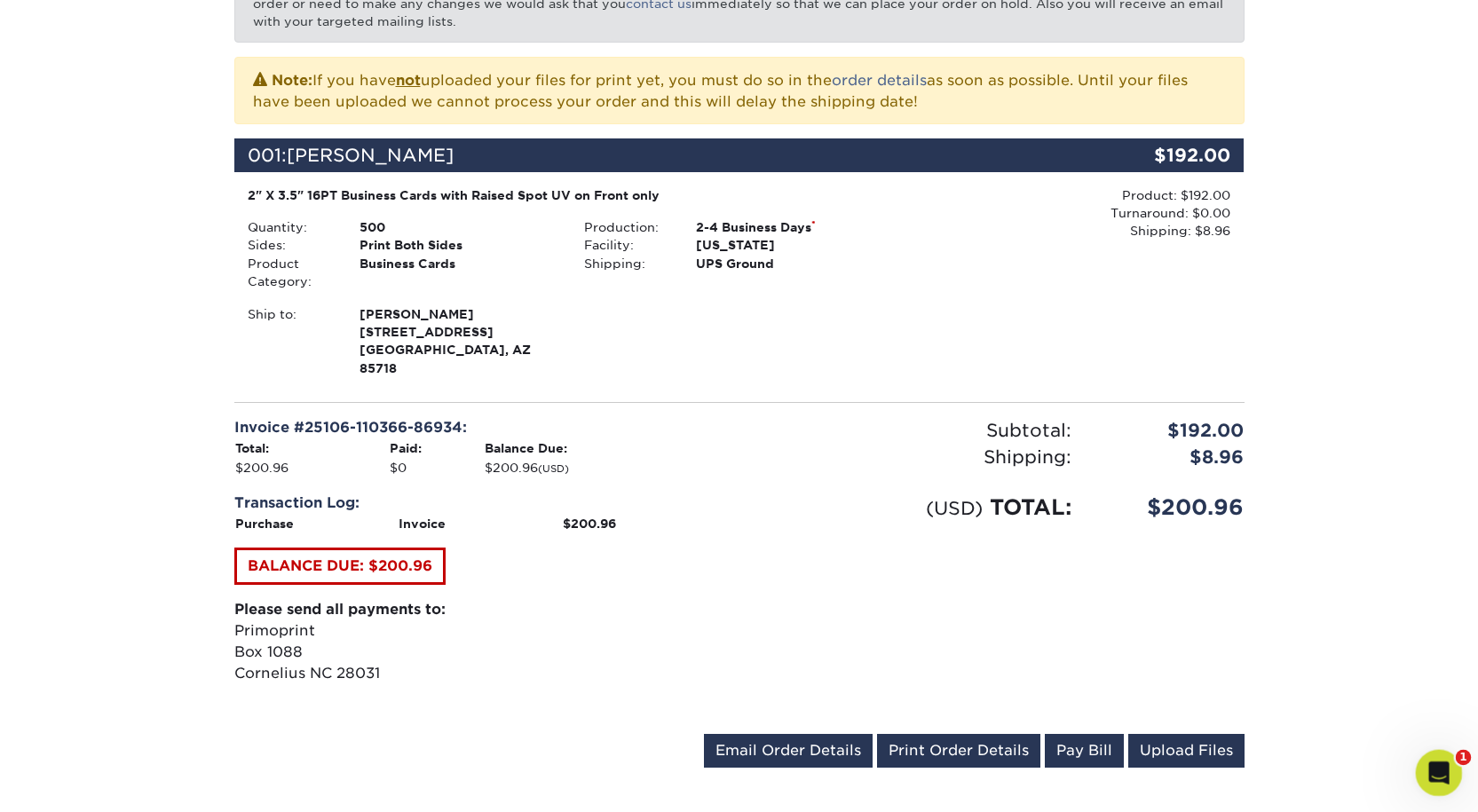
click at [1437, 779] on icon "Open Intercom Messenger" at bounding box center [1436, 770] width 29 height 29
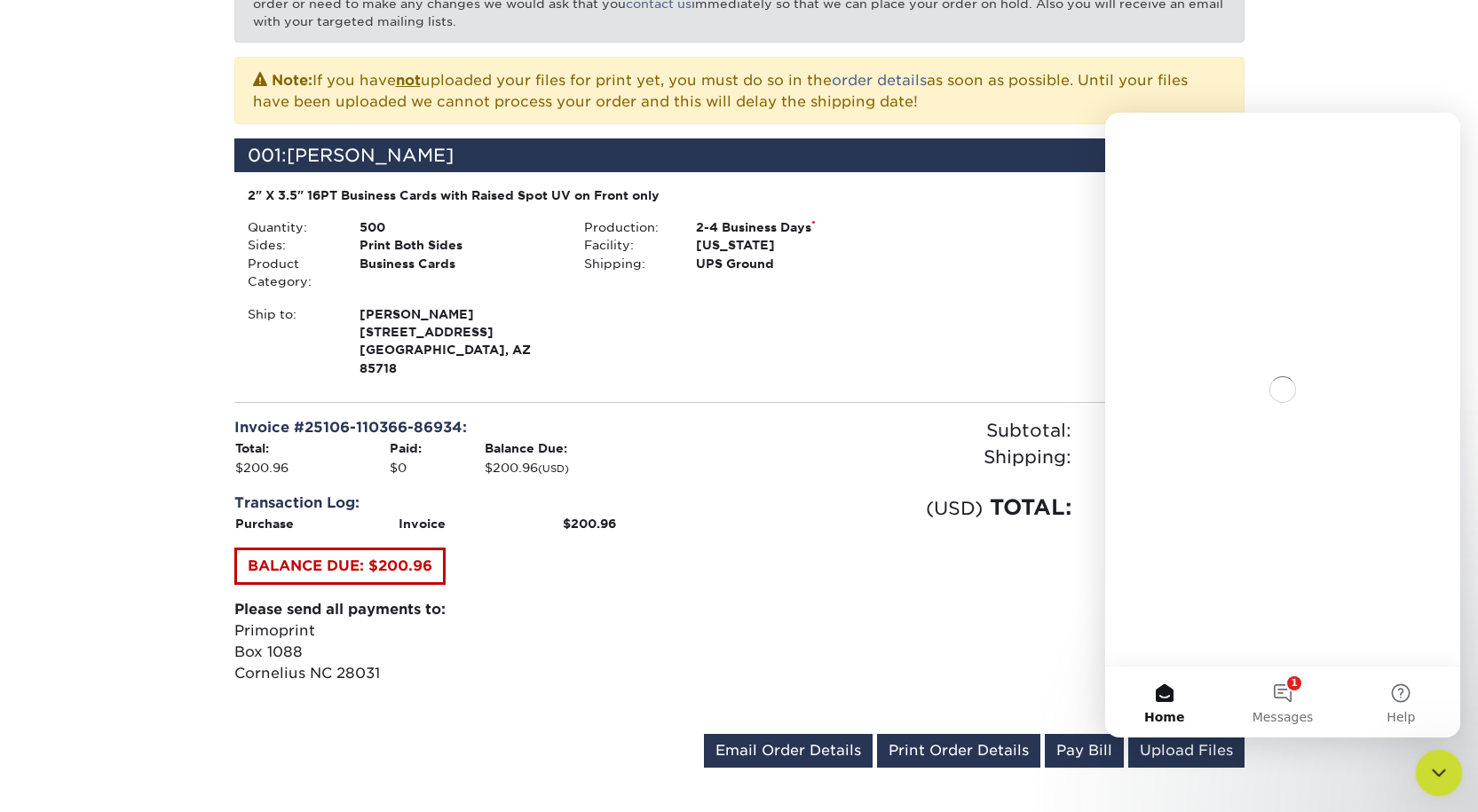
scroll to position [0, 0]
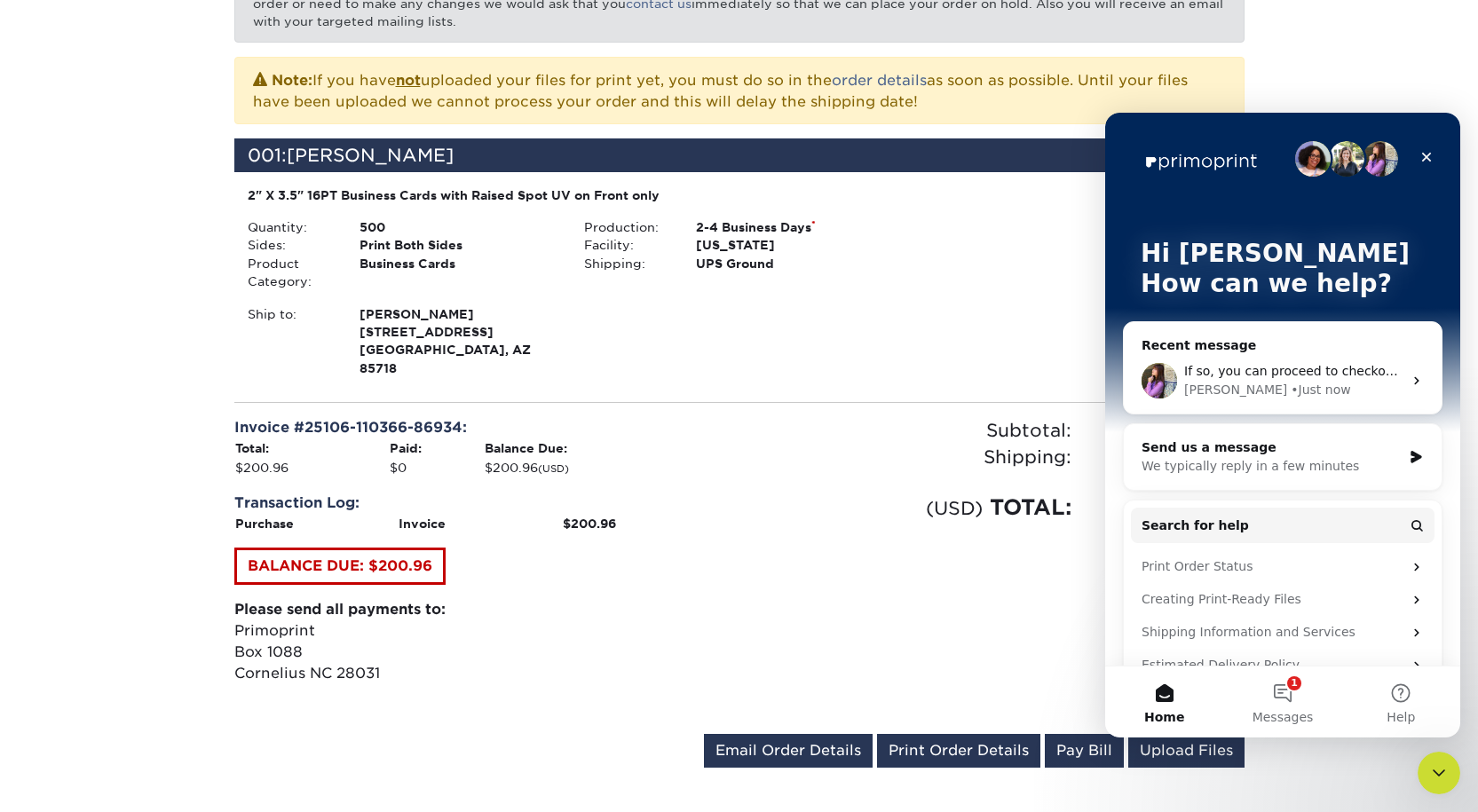
click at [1282, 383] on div "Erica • Just now" at bounding box center [1293, 389] width 219 height 18
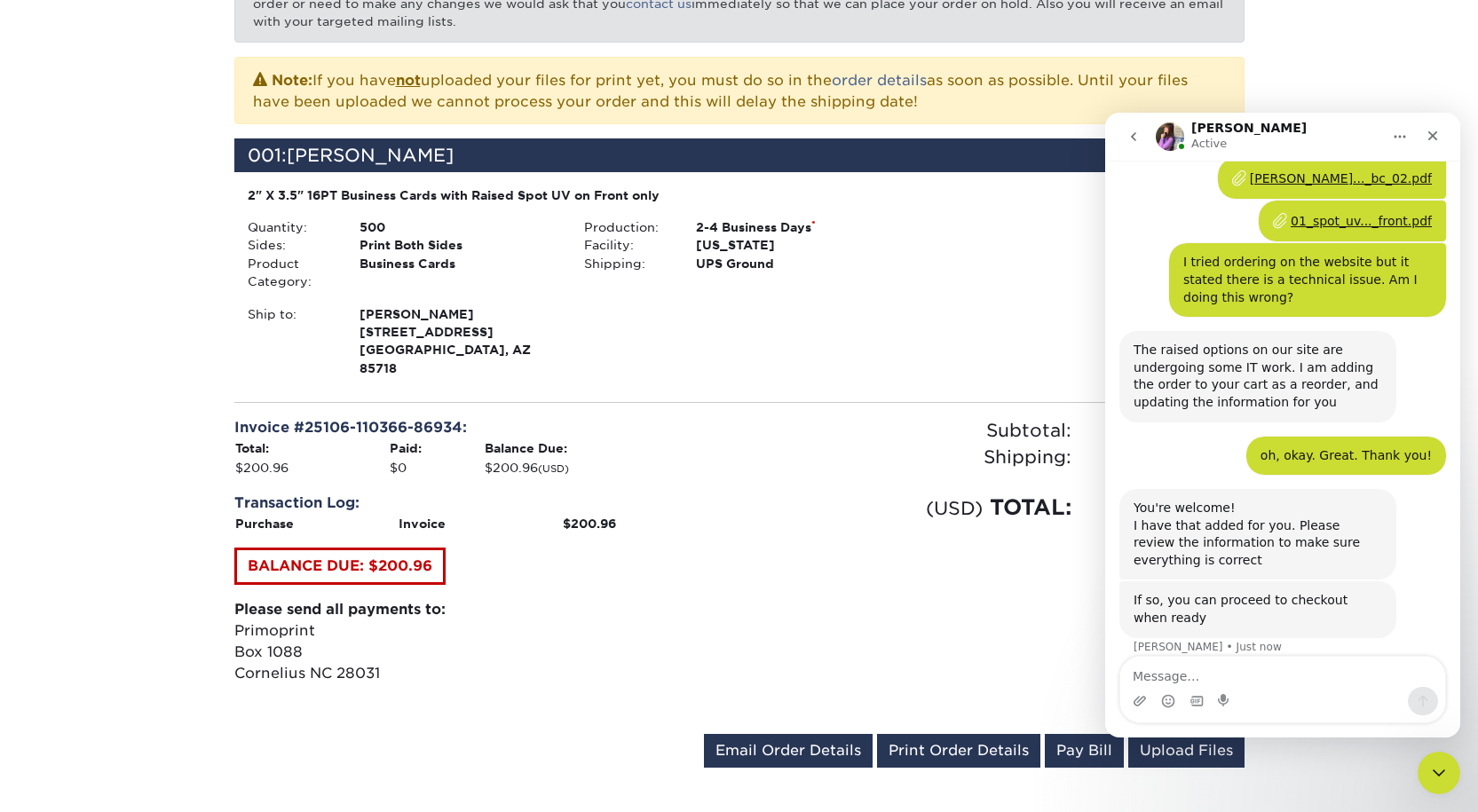
scroll to position [486, 0]
type textarea "Perfect! Can you provide an ETA?"
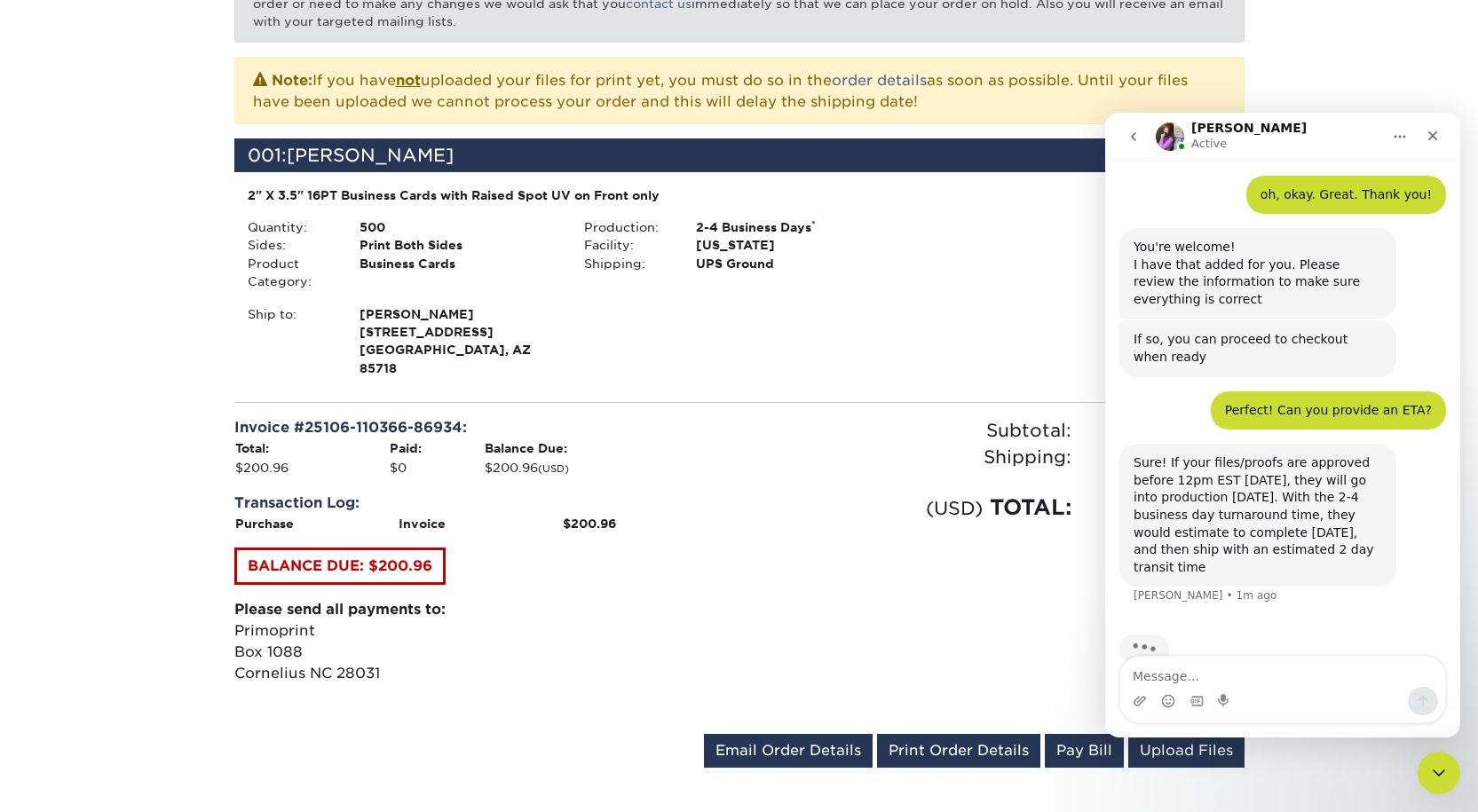
scroll to position [746, 0]
drag, startPoint x: 2061, startPoint y: 530, endPoint x: 1170, endPoint y: 549, distance: 891.2
click at [1170, 549] on div "Sure! If your files/proofs are approved before 12pm EST today, they will go int…" at bounding box center [1257, 515] width 277 height 143
click at [1176, 549] on div "Sure! If your files/proofs are approved before 12pm EST today, they will go int…" at bounding box center [1257, 515] width 277 height 143
click at [1161, 678] on textarea "Message…" at bounding box center [1282, 672] width 325 height 30
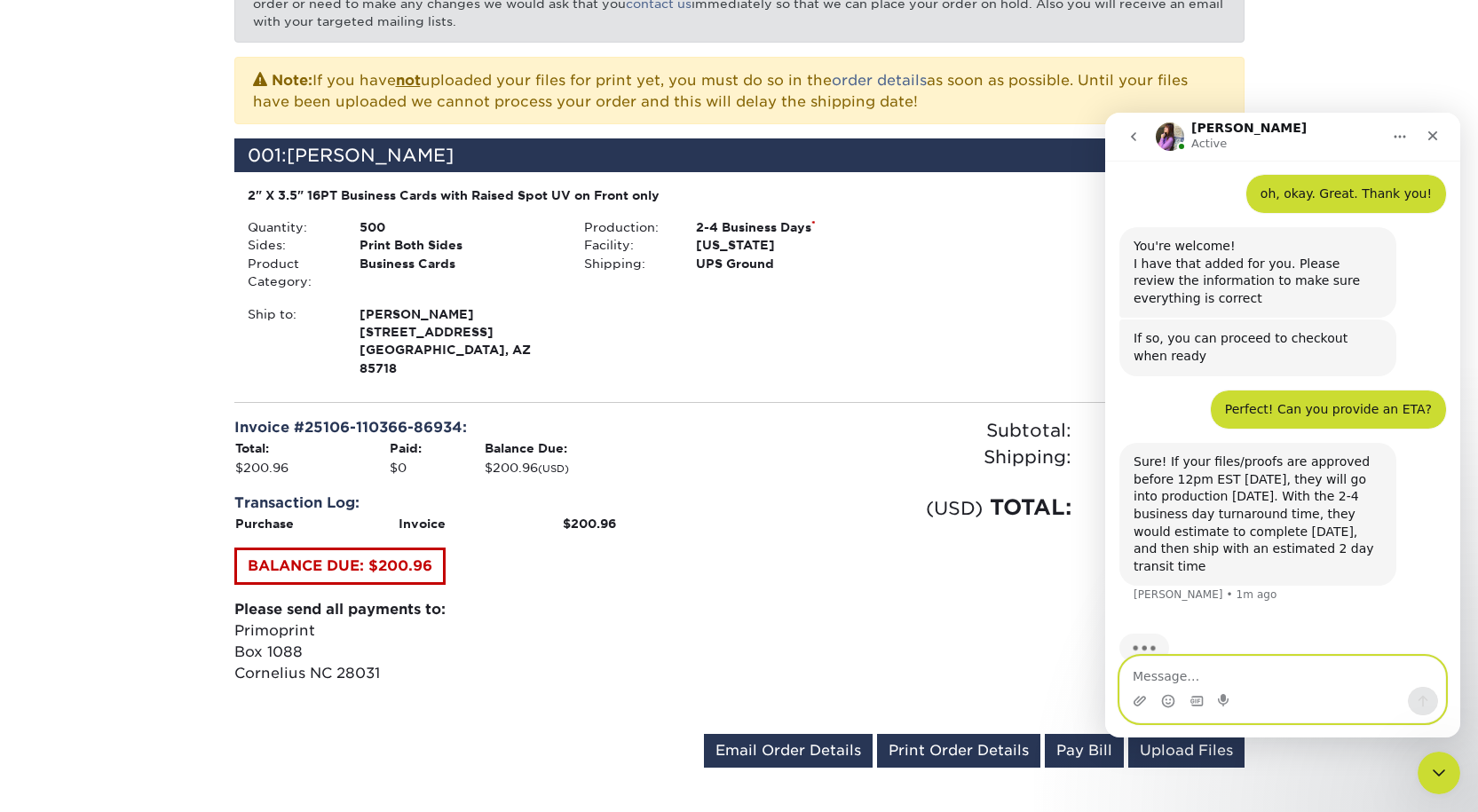
click at [1161, 678] on textarea "Message…" at bounding box center [1282, 672] width 325 height 30
type textarea "Thank you!"
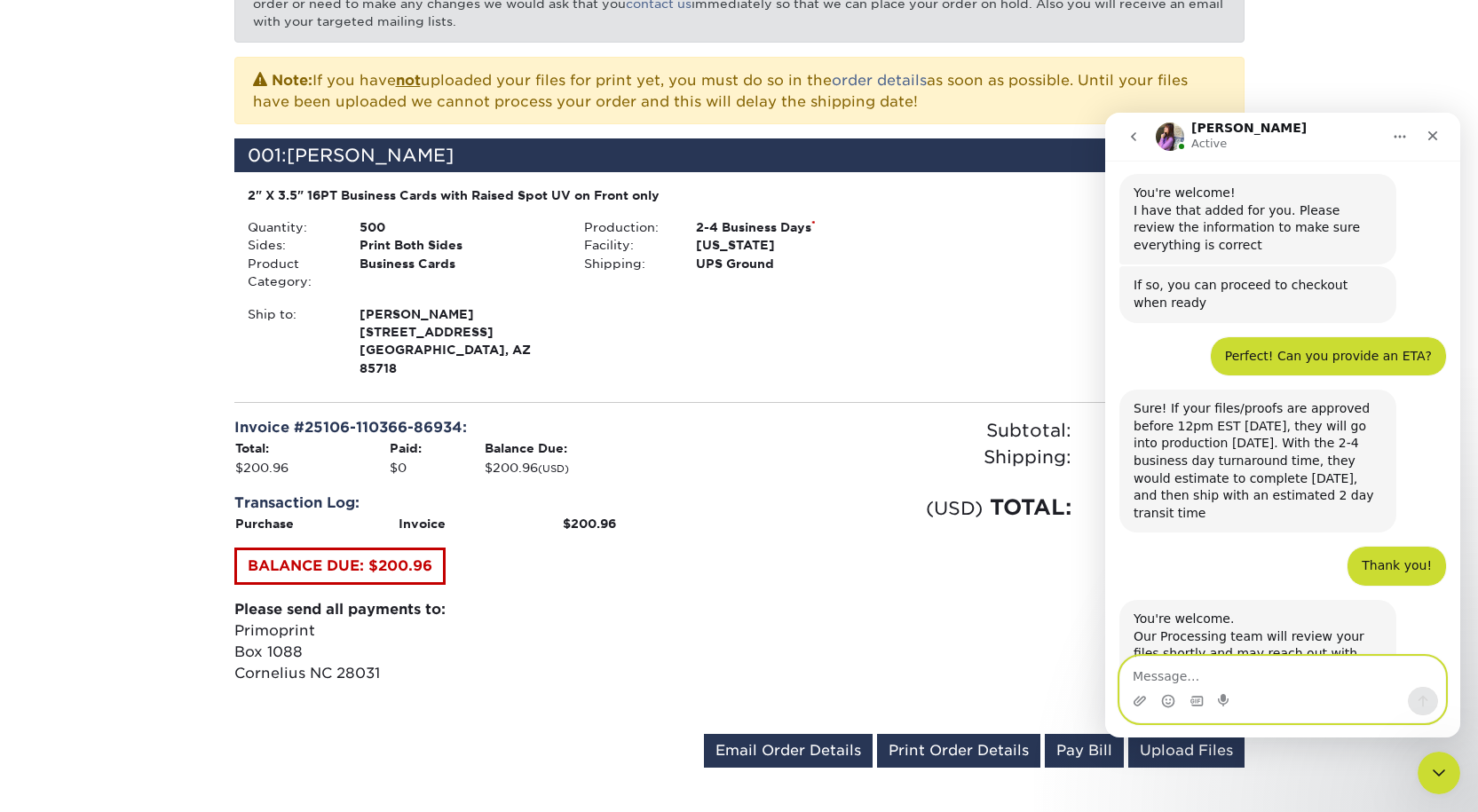
scroll to position [854, 0]
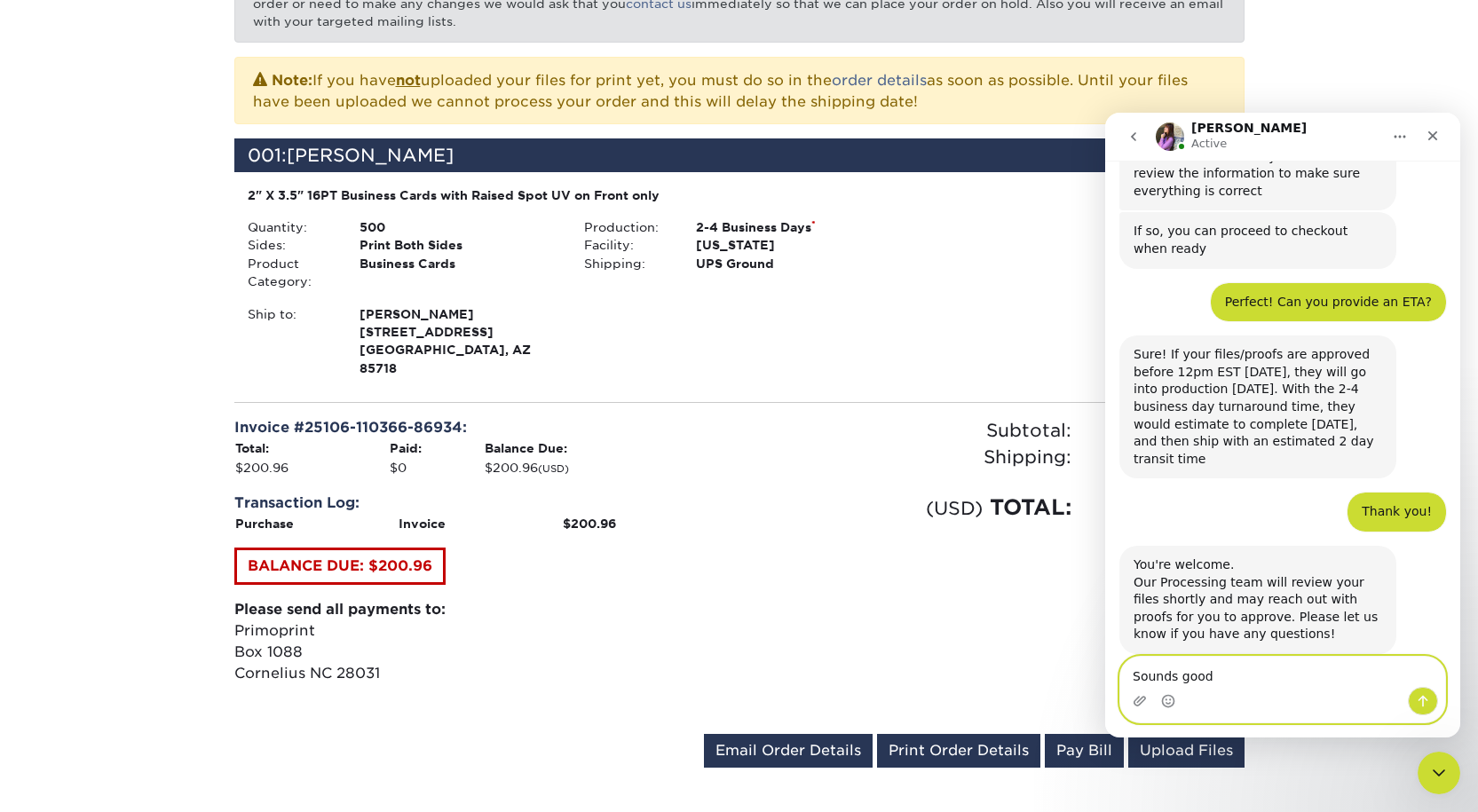
type textarea "Sounds good."
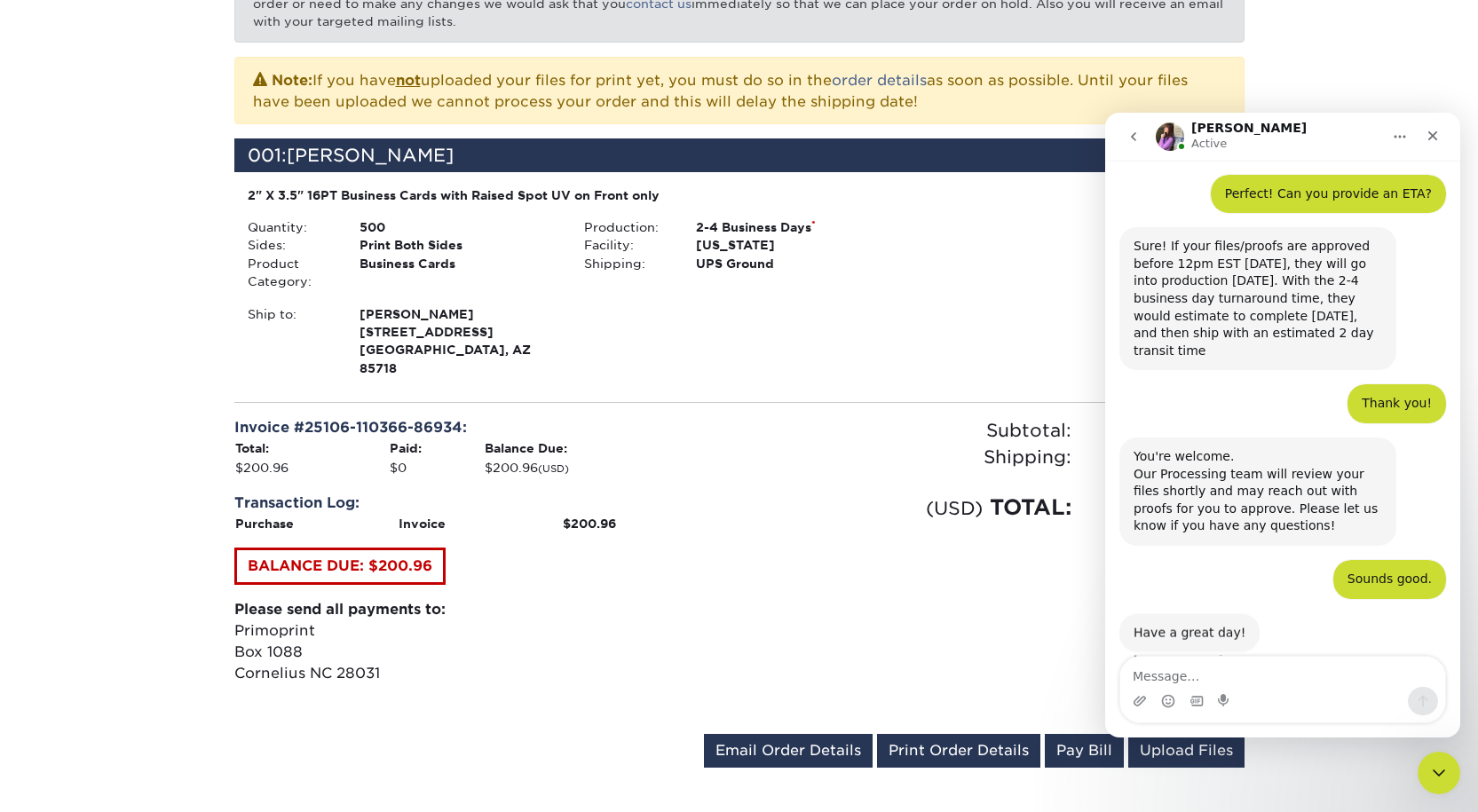
scroll to position [959, 0]
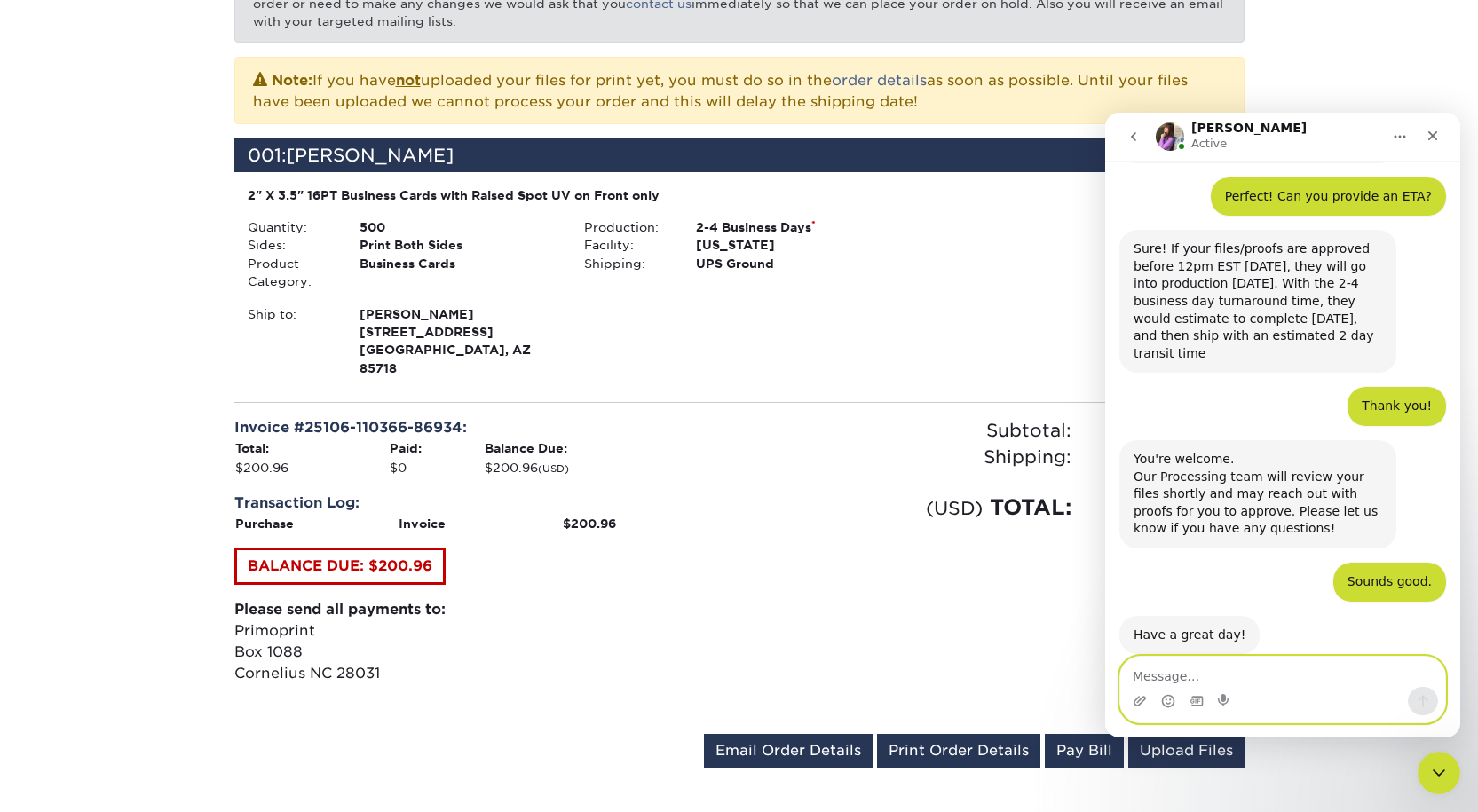
click at [1167, 677] on textarea "Message…" at bounding box center [1282, 672] width 325 height 30
click at [1257, 677] on textarea "I just noticed the ship t address is incorrect." at bounding box center [1282, 672] width 325 height 30
type textarea "I just noticed the ship to address is incorrect."
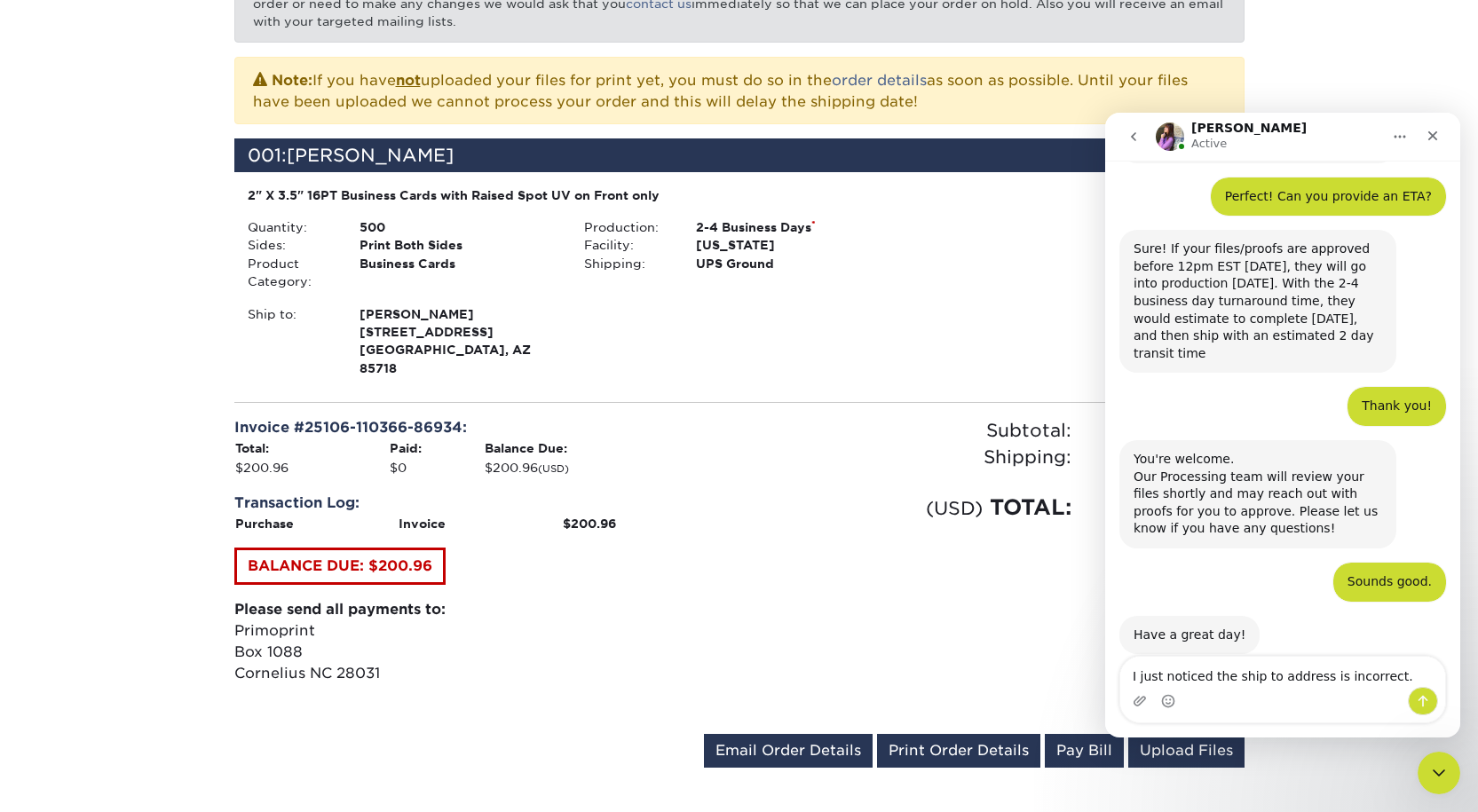
click at [1254, 706] on div "Intercom messenger" at bounding box center [1282, 701] width 325 height 28
click at [1432, 696] on button "Send a message…" at bounding box center [1422, 701] width 30 height 28
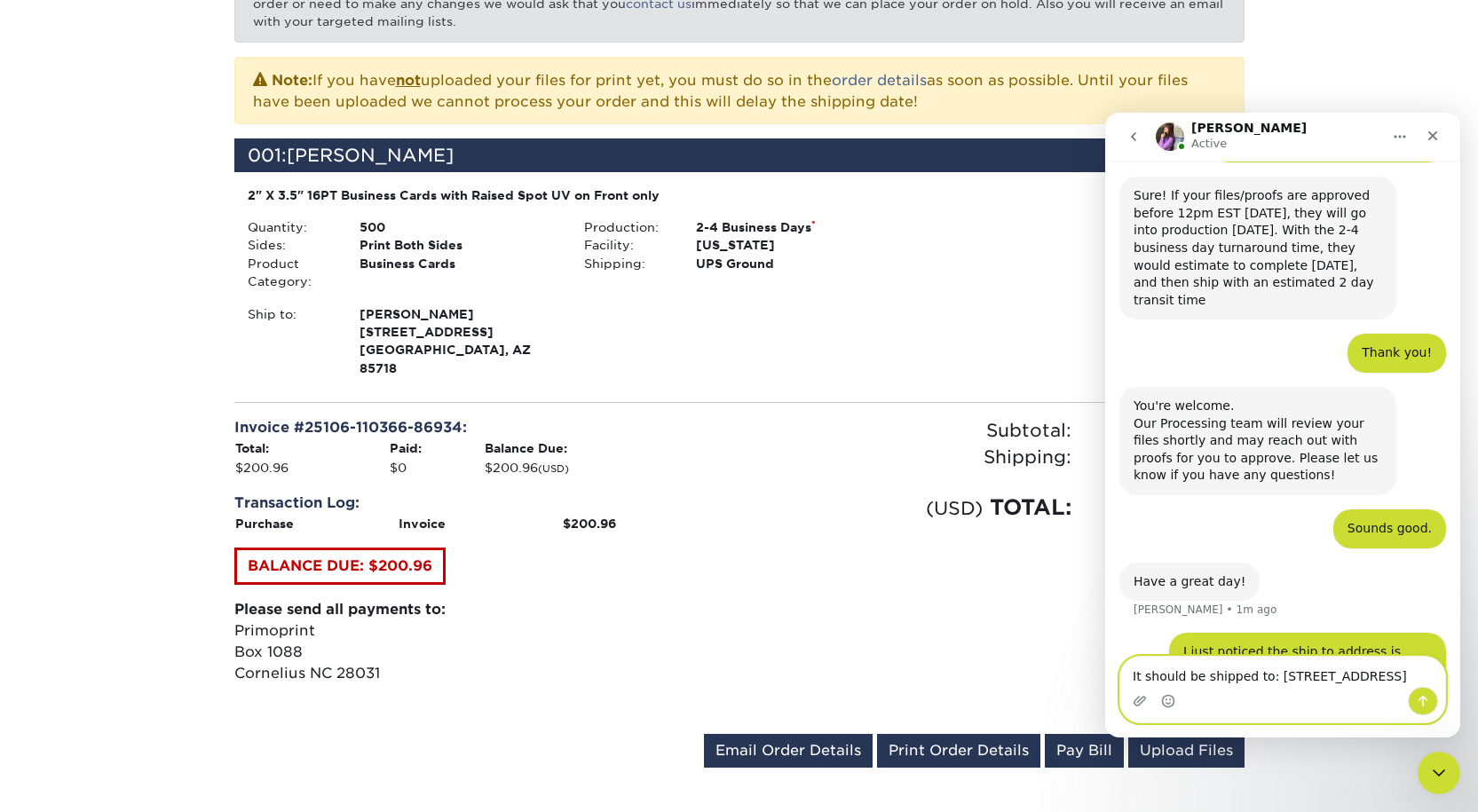
scroll to position [1031, 0]
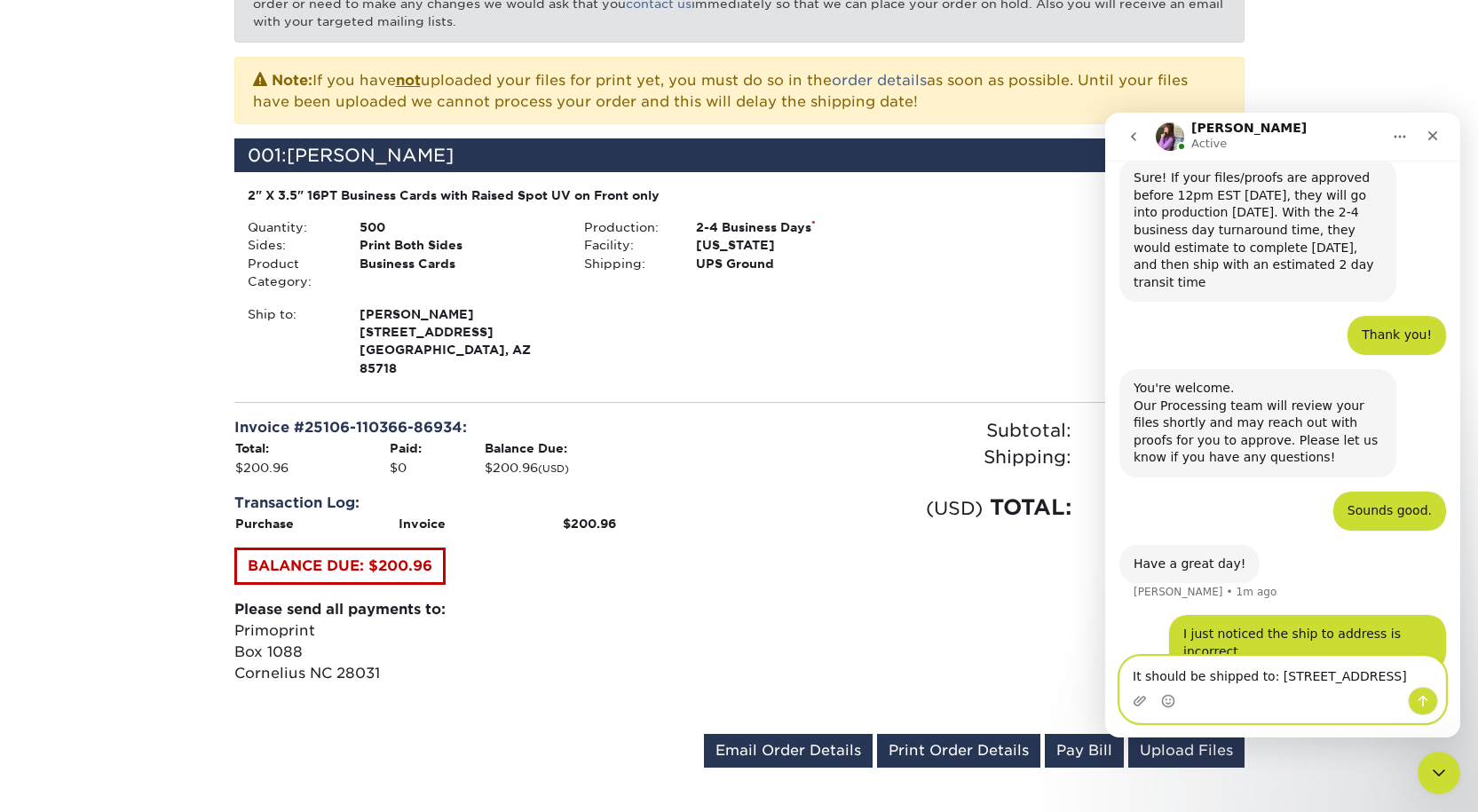
type textarea "It should be shipped to: 5401 N Oracle Rd Tucson AZ 85704"
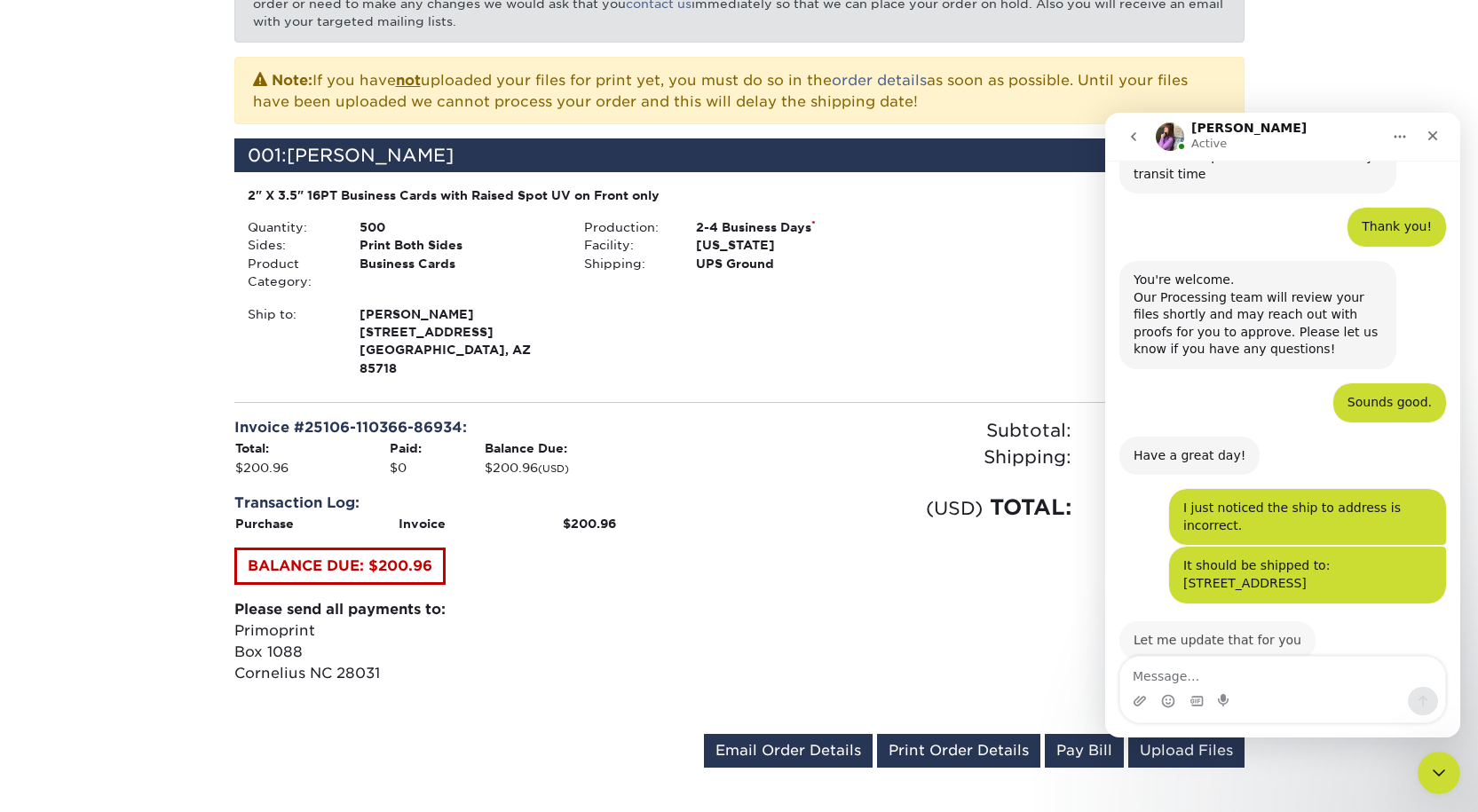
scroll to position [1123, 0]
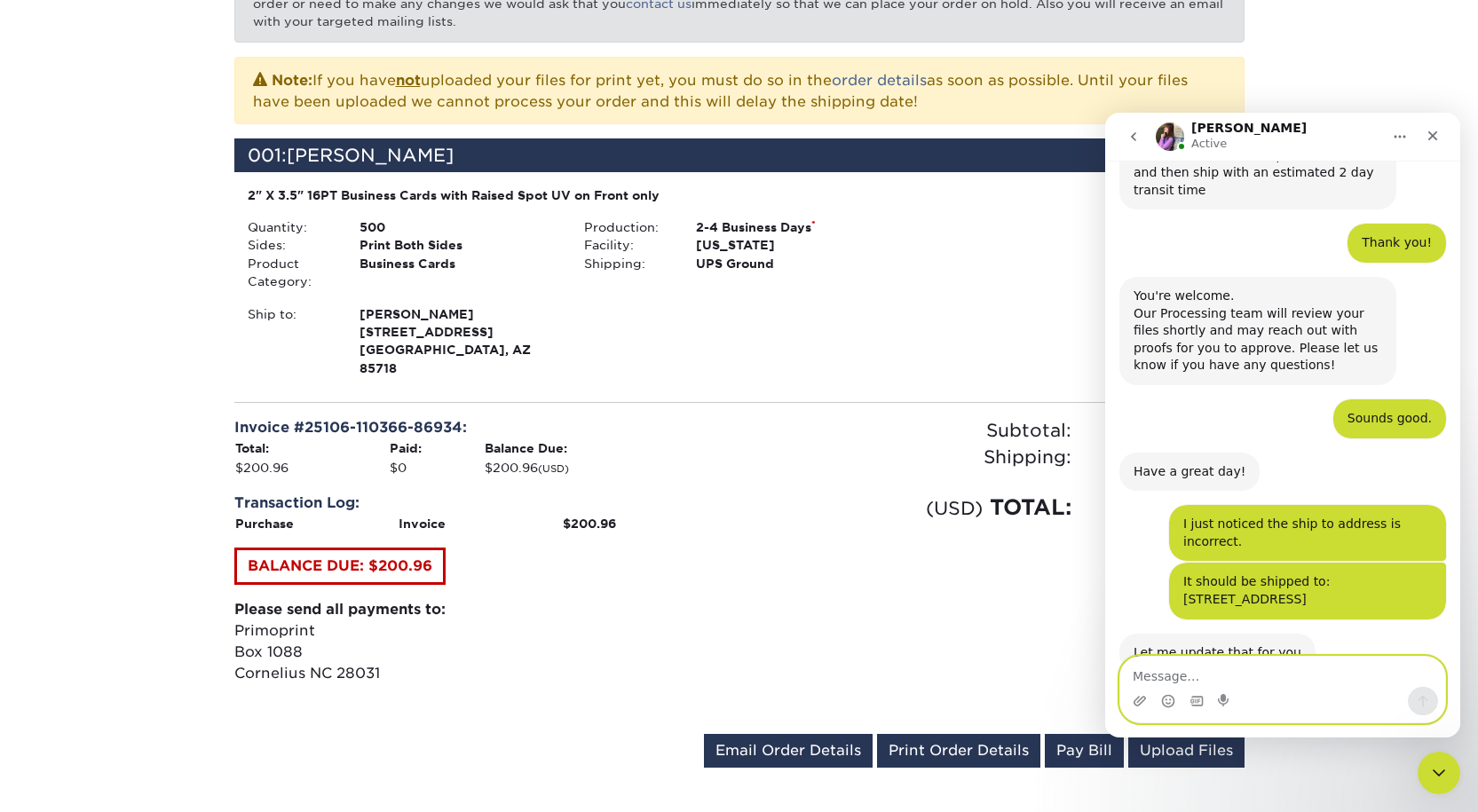
click at [1164, 677] on textarea "Message…" at bounding box center [1282, 672] width 325 height 30
type textarea "Thank you!"
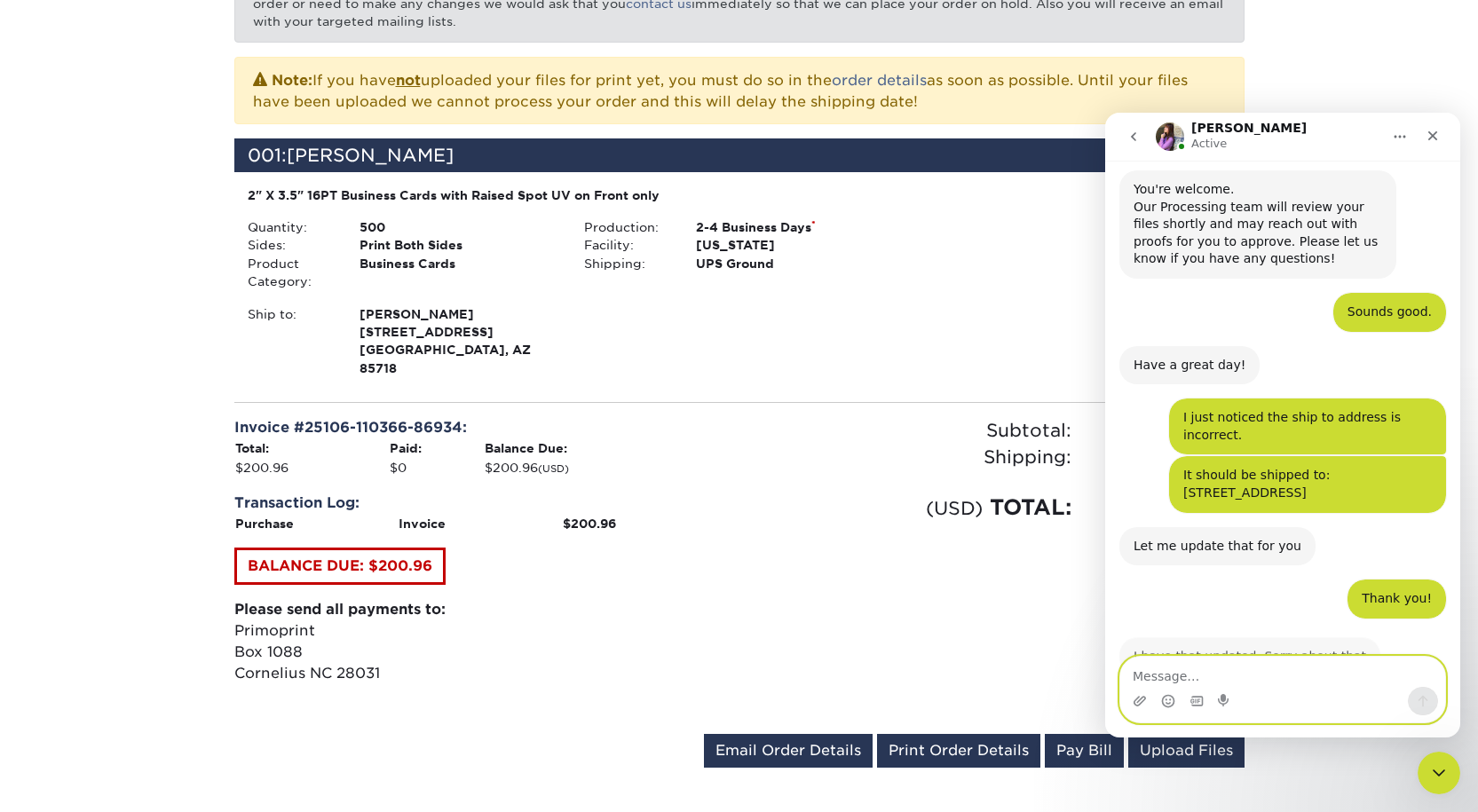
scroll to position [1229, 0]
type textarea "No worries!"
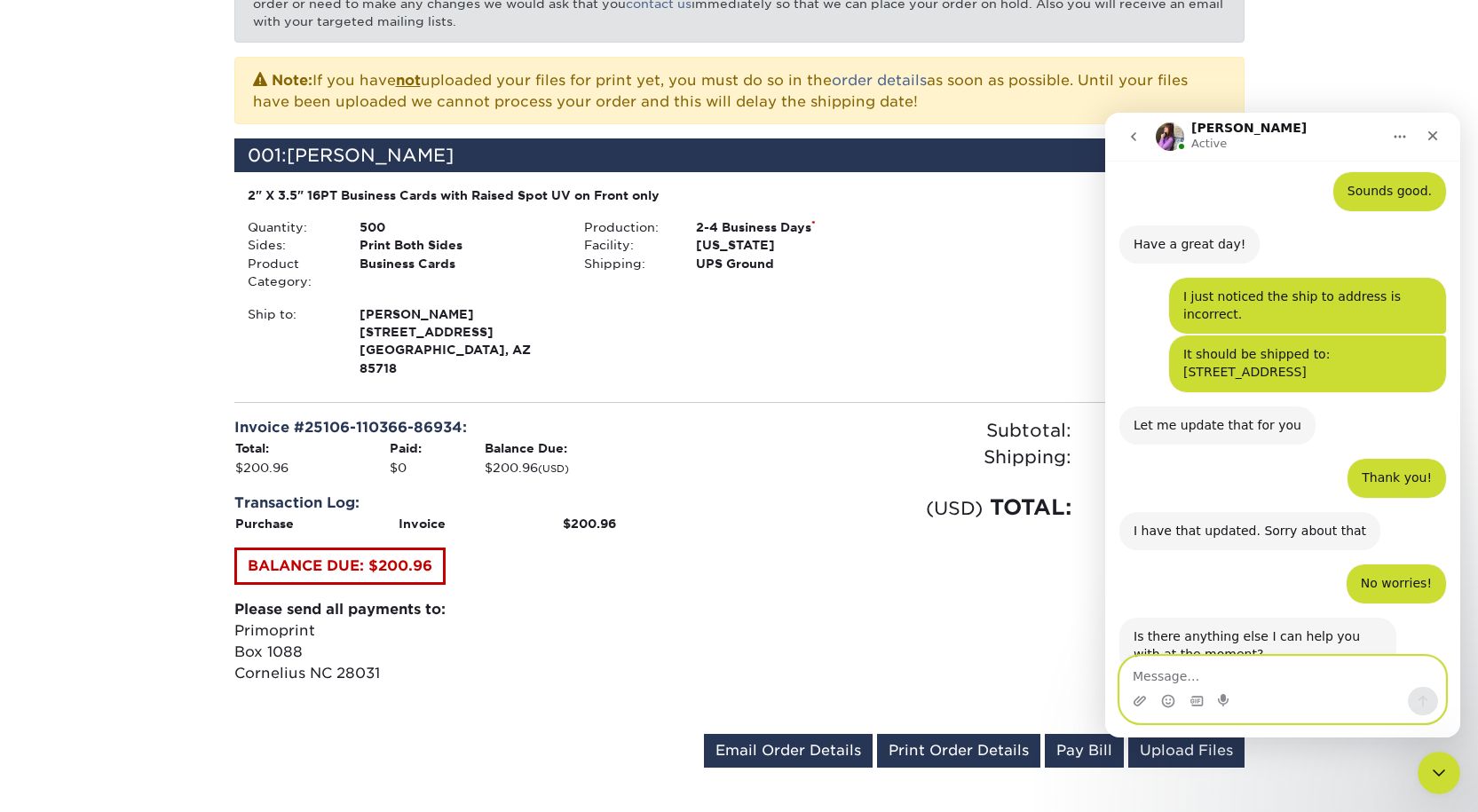
scroll to position [1352, 0]
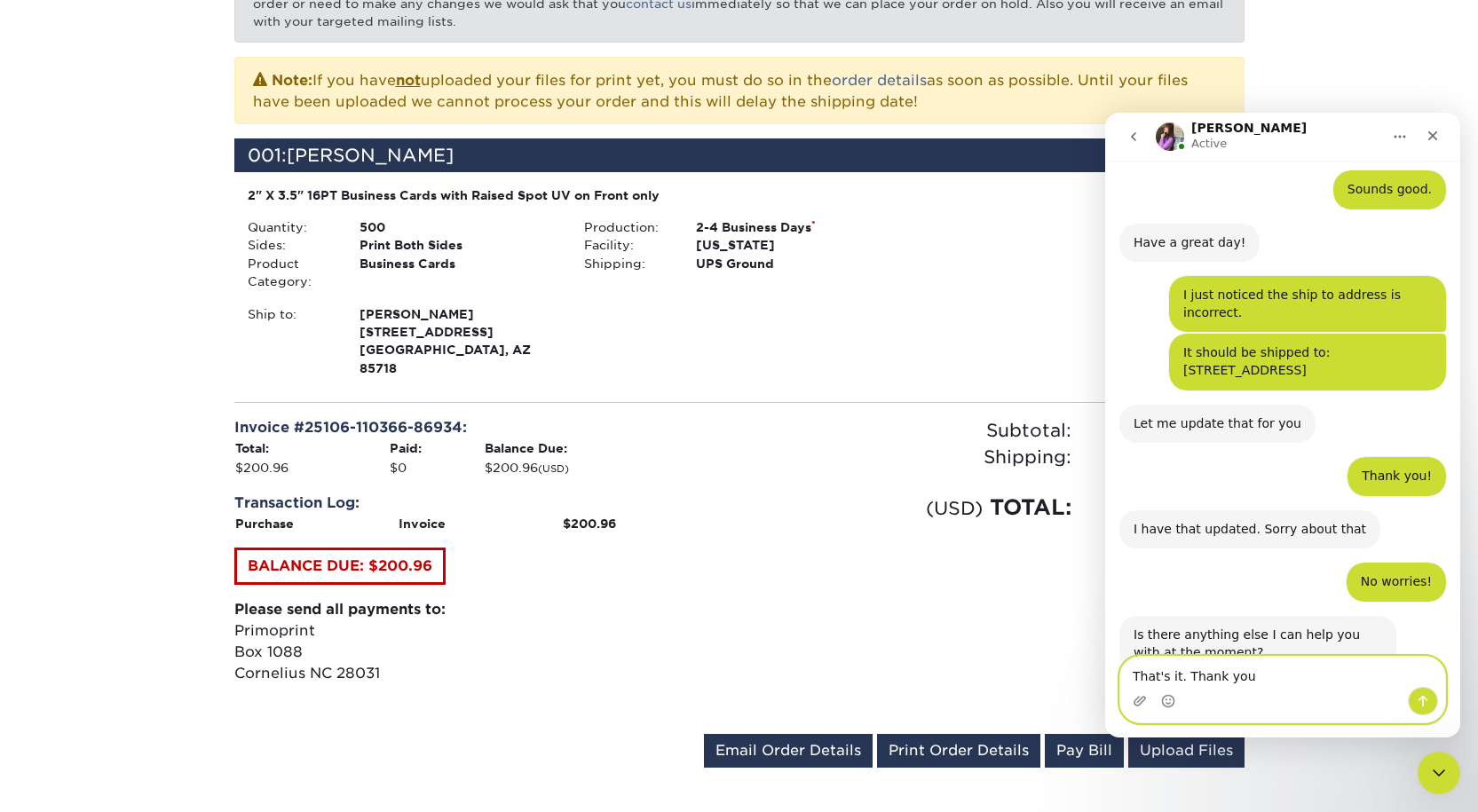
type textarea "That's it. Thank you!"
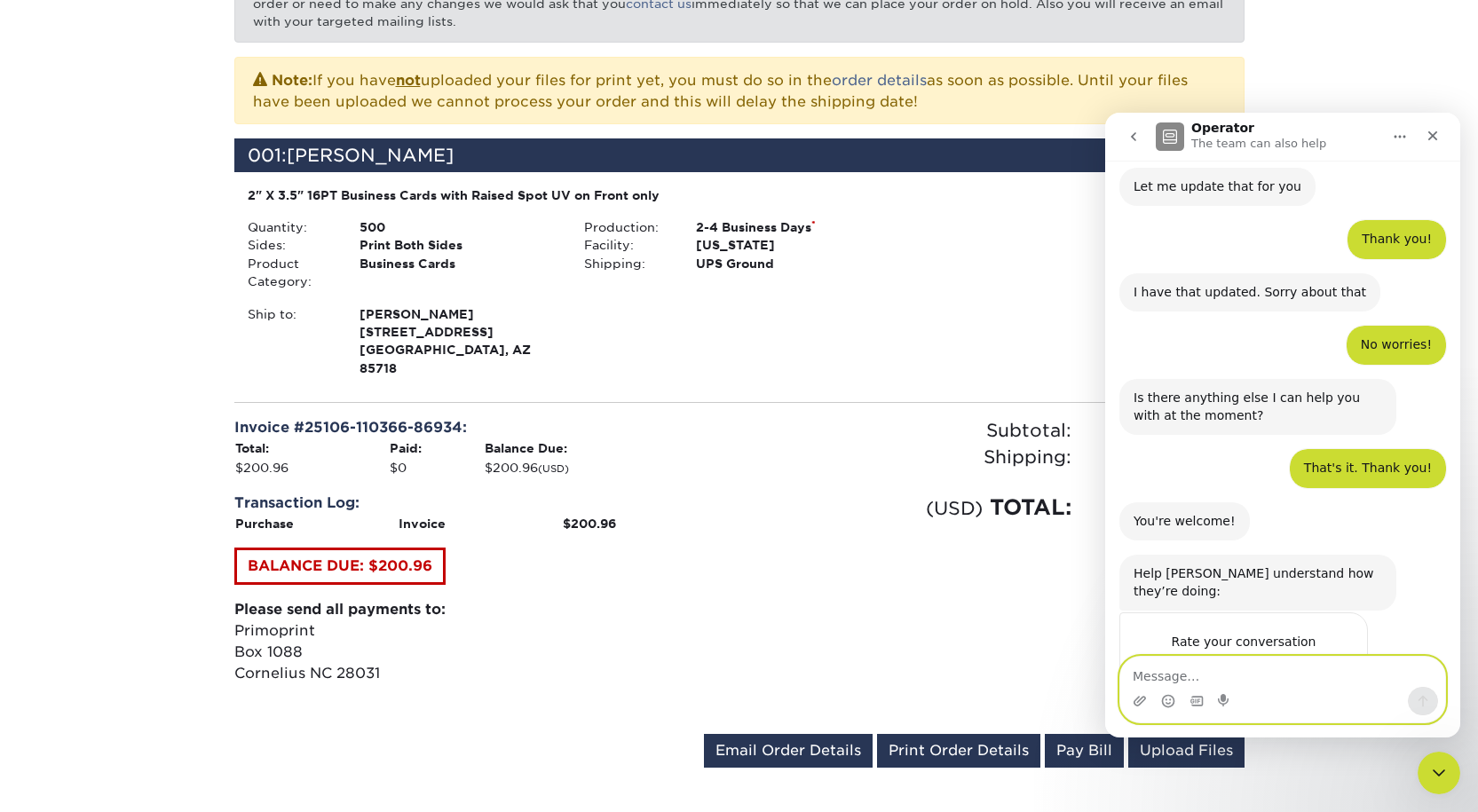
scroll to position [1600, 0]
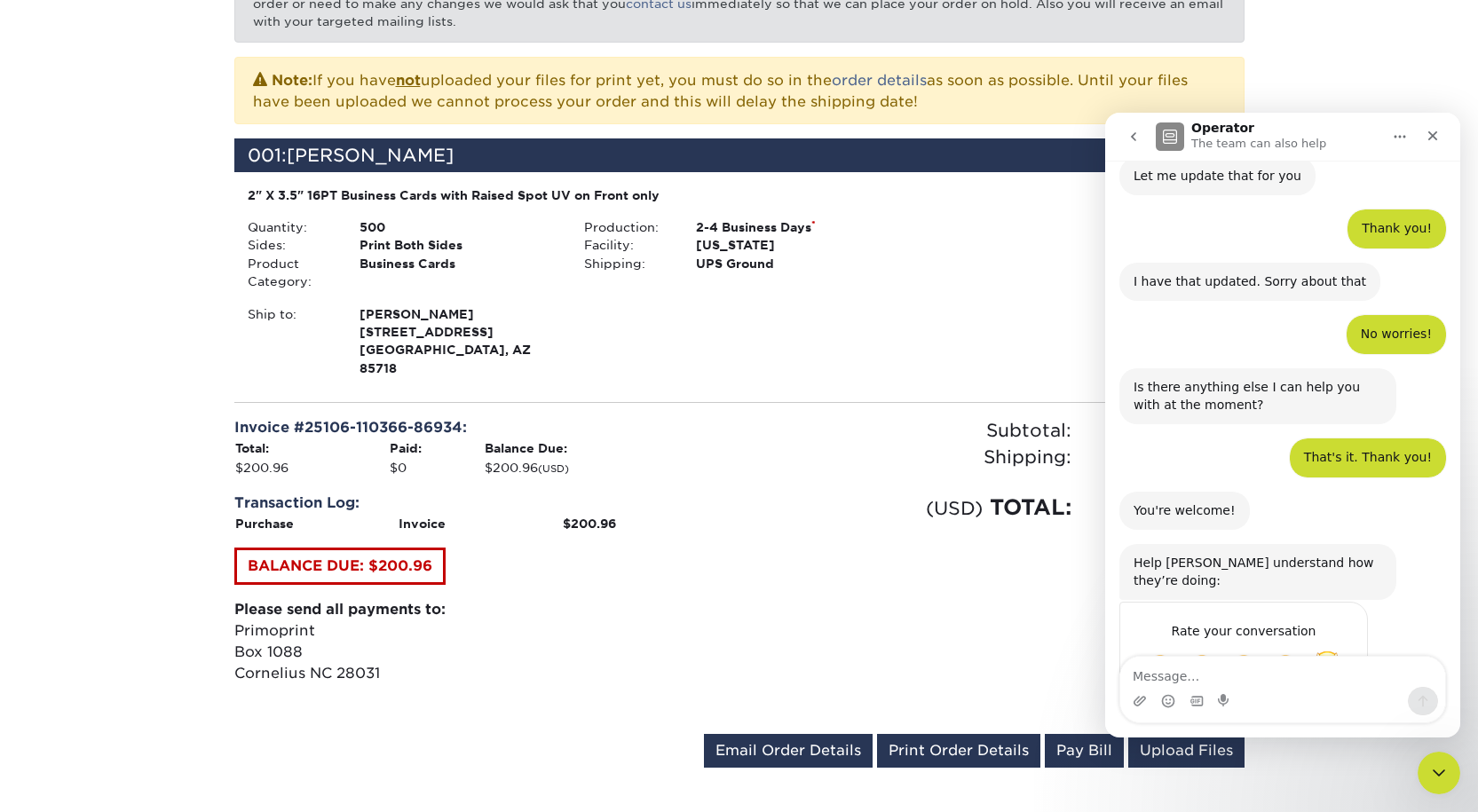
click at [1329, 651] on span "Amazing" at bounding box center [1327, 667] width 32 height 32
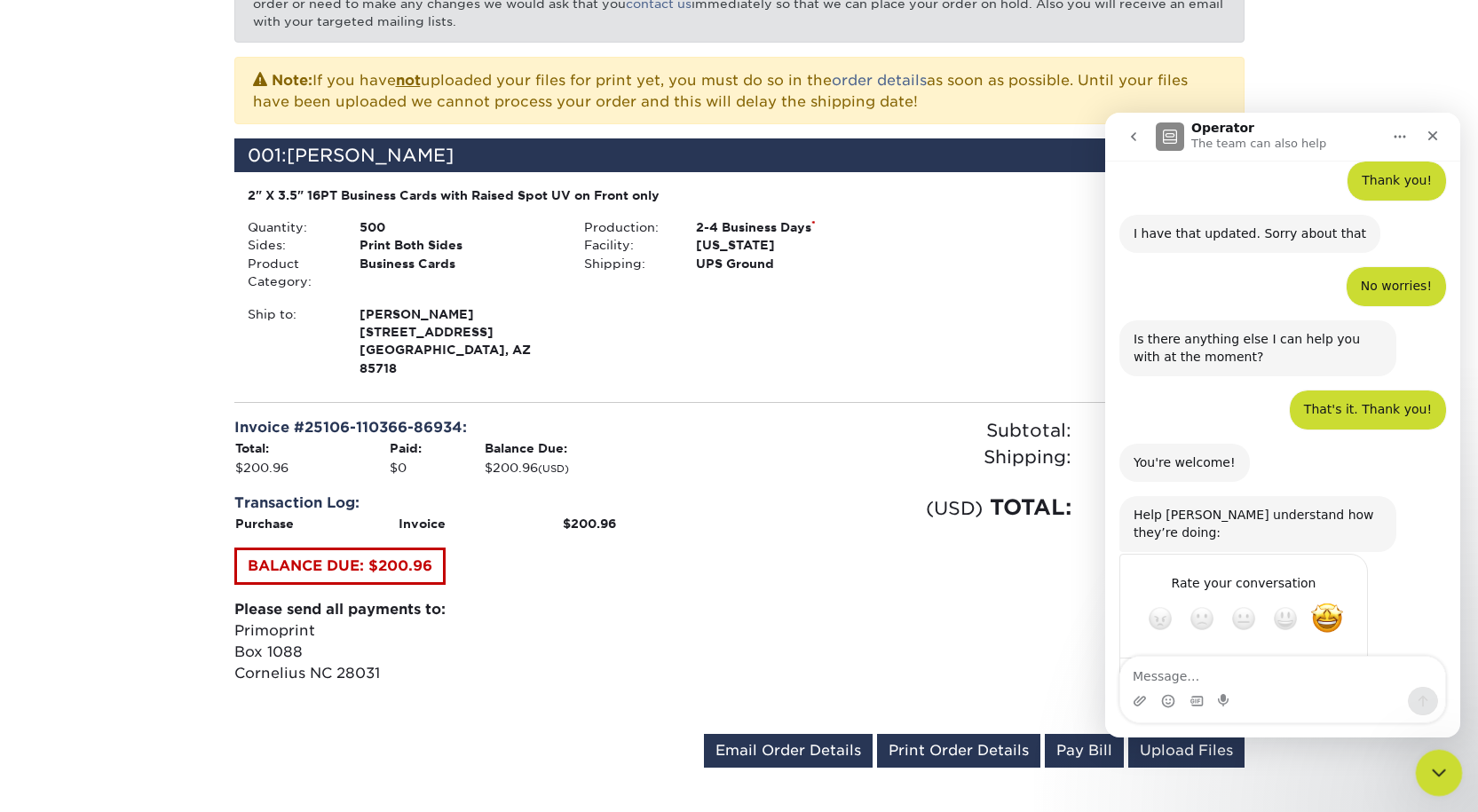
click at [1427, 779] on icon "Close Intercom Messenger" at bounding box center [1436, 770] width 21 height 21
